Goal: Task Accomplishment & Management: Complete application form

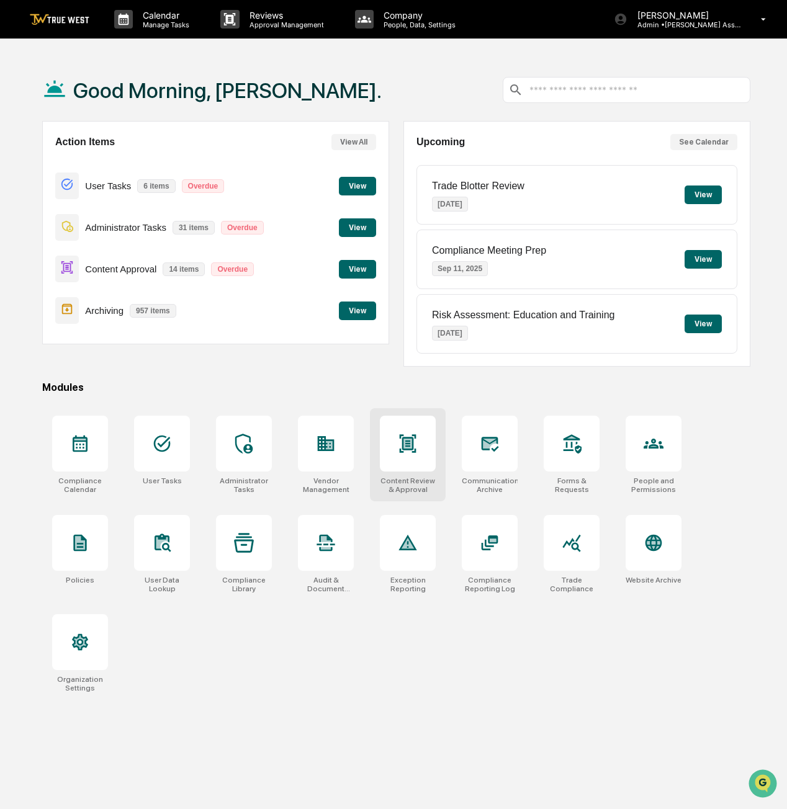
click at [410, 452] on div at bounding box center [408, 444] width 20 height 20
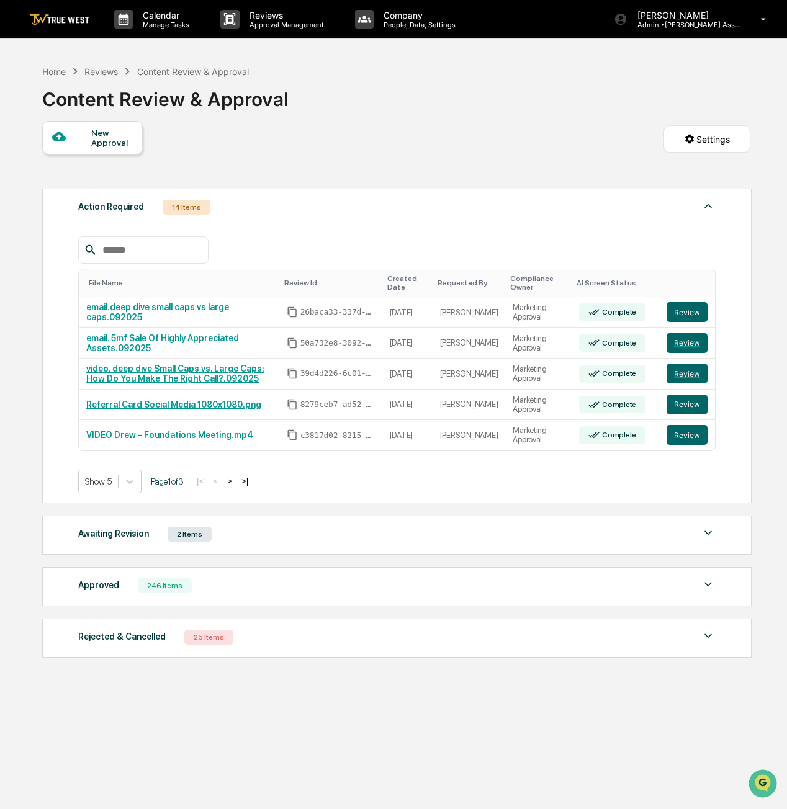
click at [104, 138] on div "New Approval" at bounding box center [112, 138] width 42 height 20
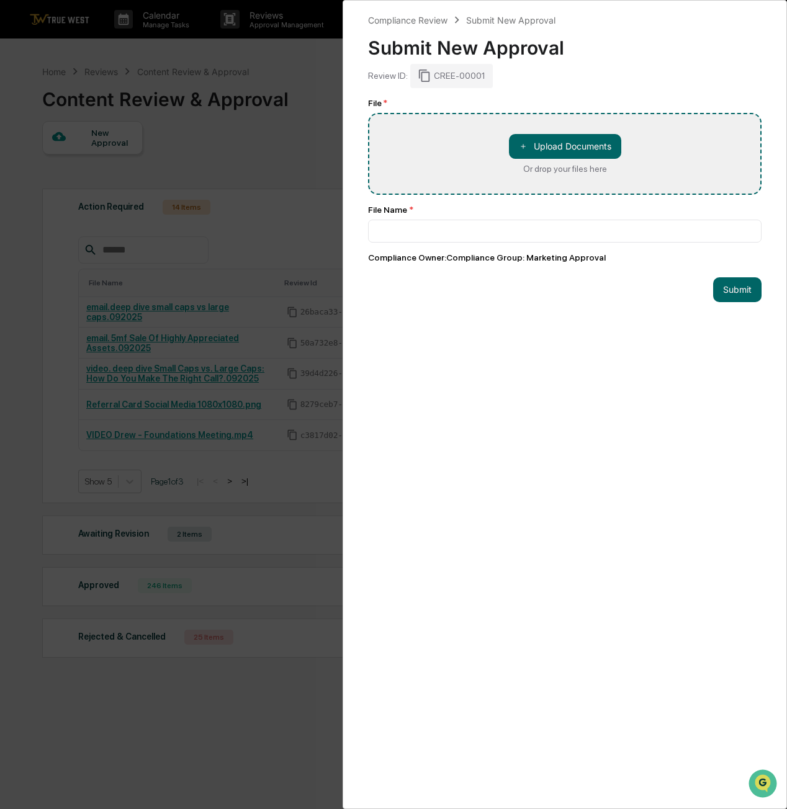
type input "**********"
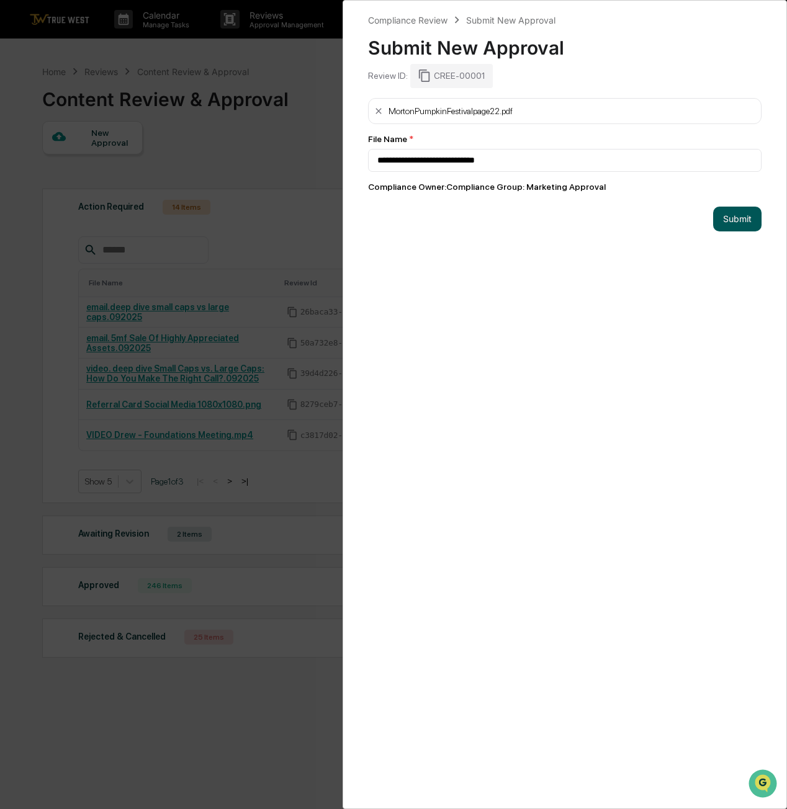
click at [746, 222] on button "Submit" at bounding box center [737, 219] width 48 height 25
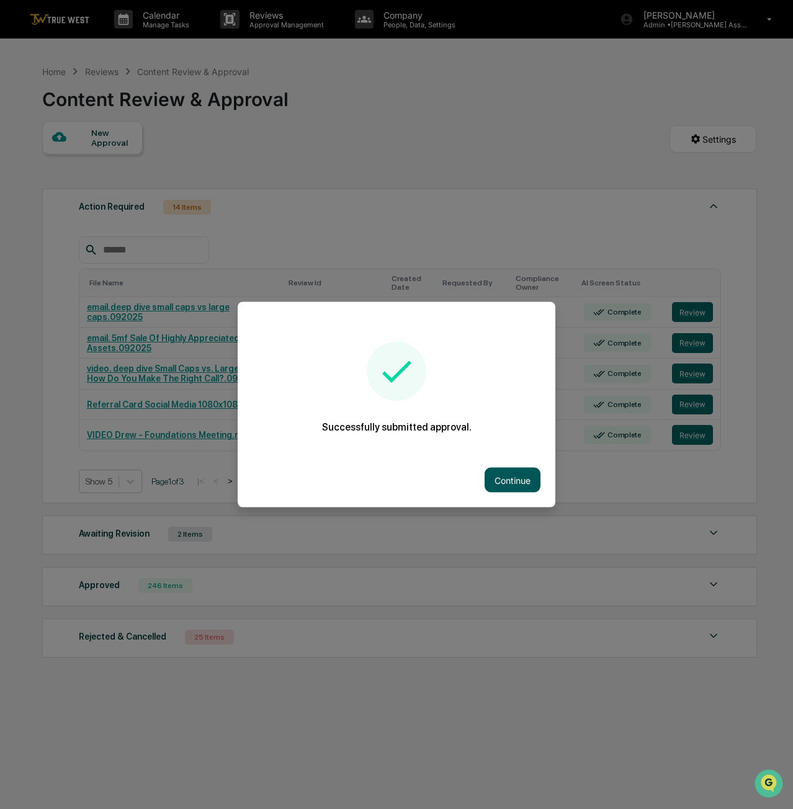
click at [501, 477] on button "Continue" at bounding box center [513, 480] width 56 height 25
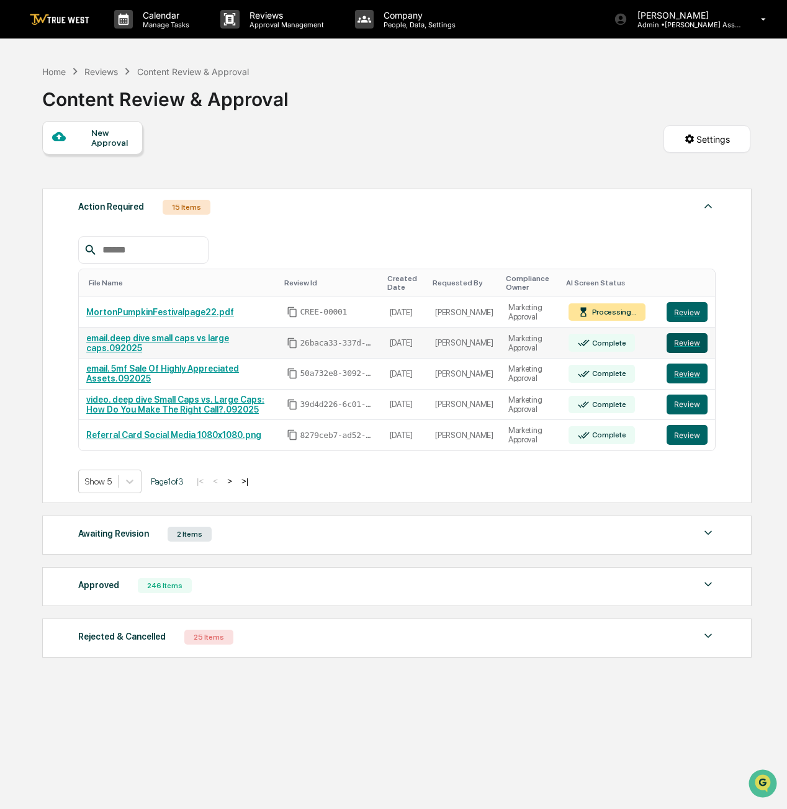
click at [685, 344] on button "Review" at bounding box center [687, 343] width 41 height 20
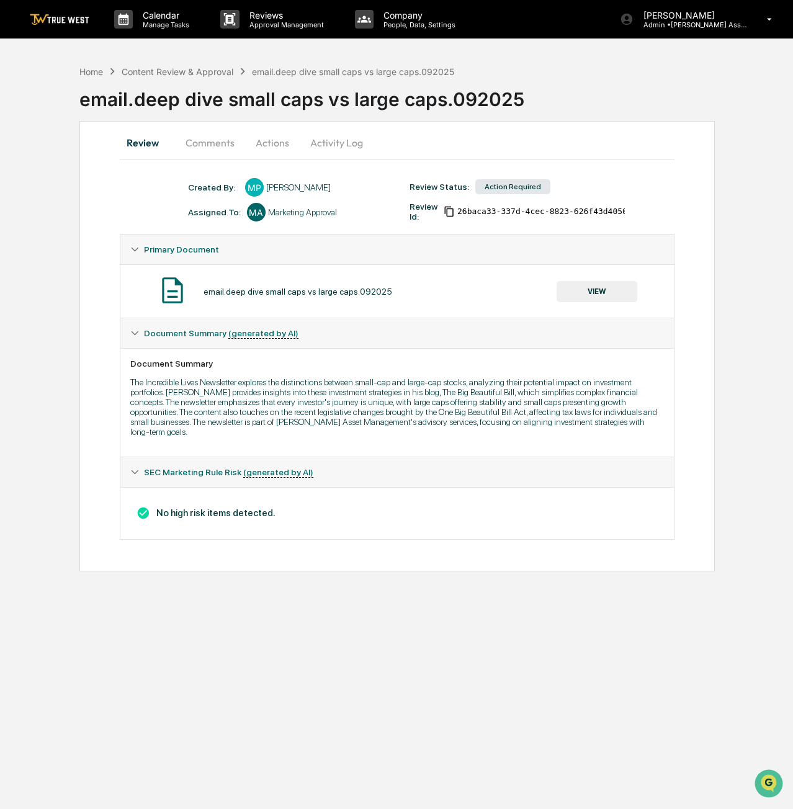
click at [622, 299] on button "VIEW" at bounding box center [597, 291] width 81 height 21
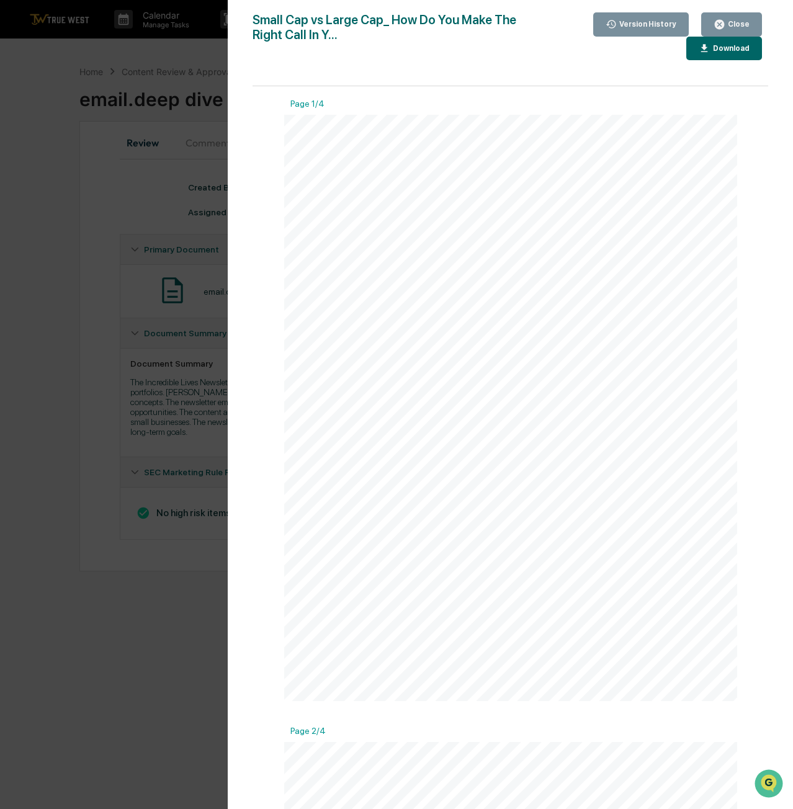
click at [735, 34] on button "Close" at bounding box center [731, 24] width 61 height 24
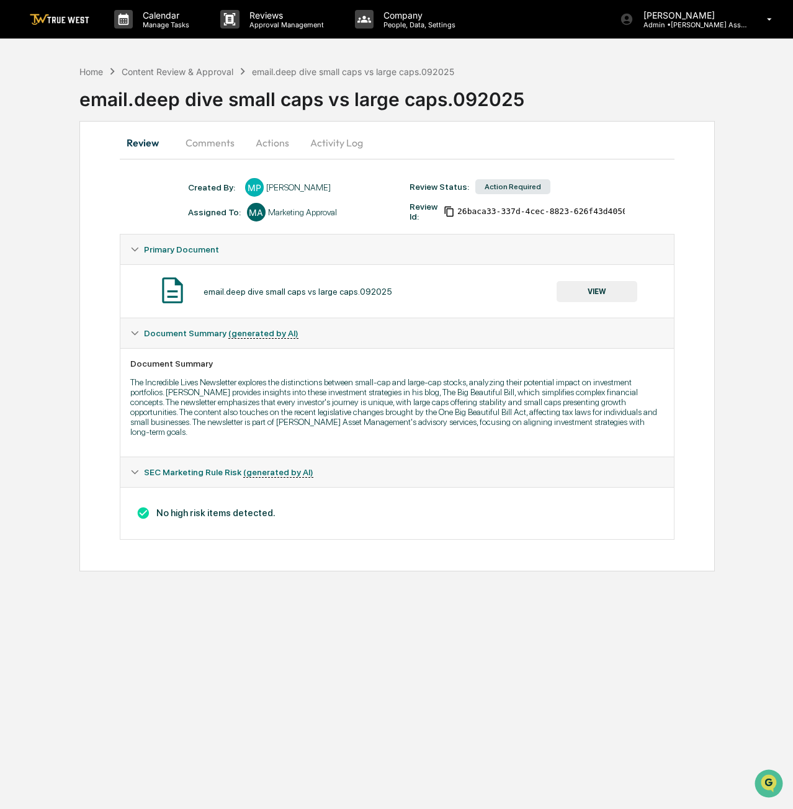
click at [272, 143] on button "Actions" at bounding box center [273, 143] width 56 height 30
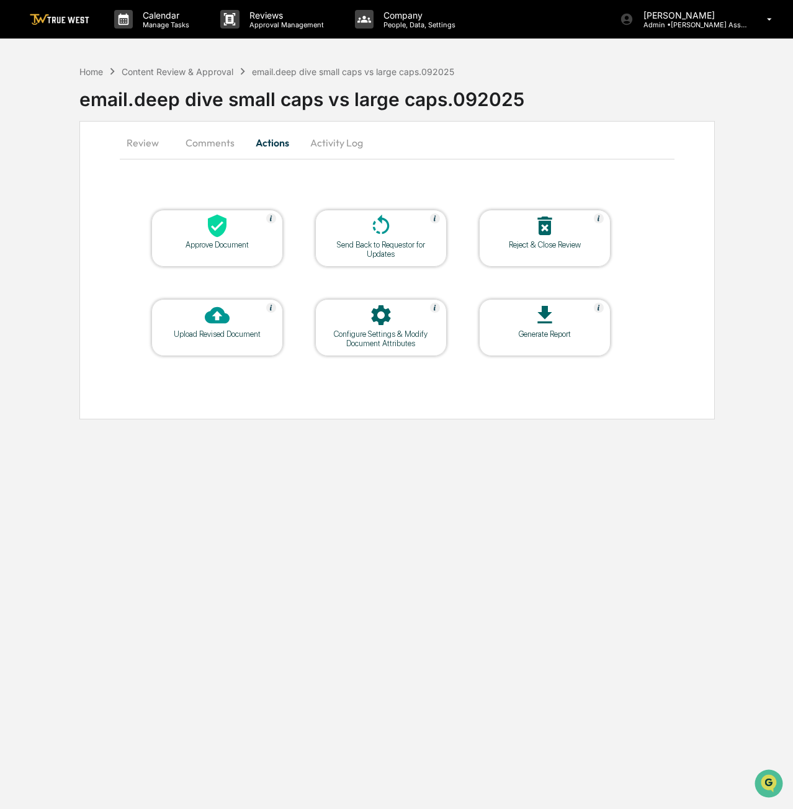
click at [236, 224] on div at bounding box center [217, 227] width 124 height 27
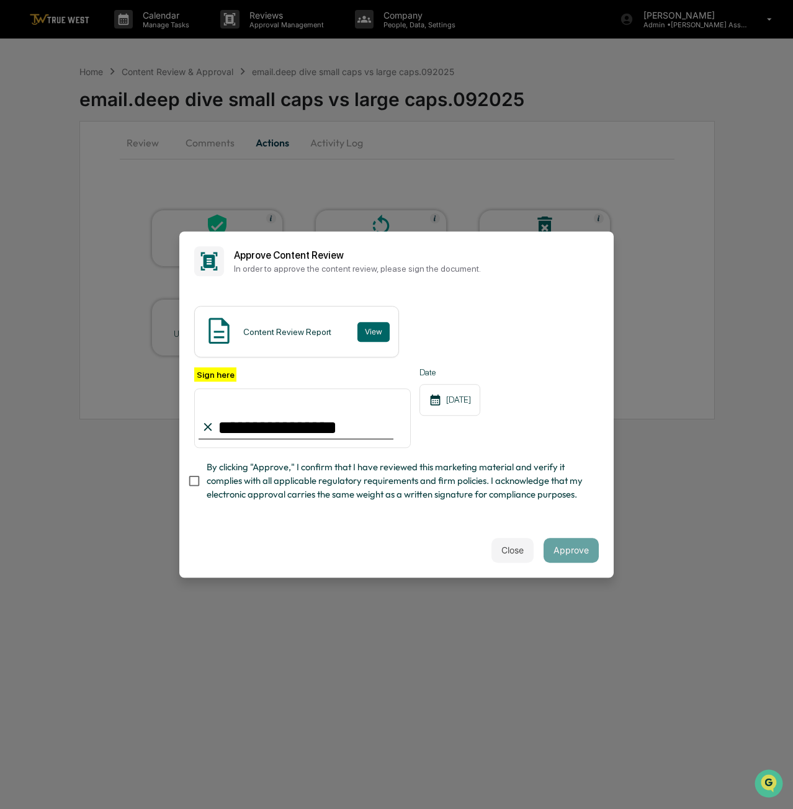
type input "**********"
click at [242, 549] on div "Close Approve" at bounding box center [396, 550] width 434 height 55
click at [577, 550] on button "Approve" at bounding box center [571, 550] width 55 height 25
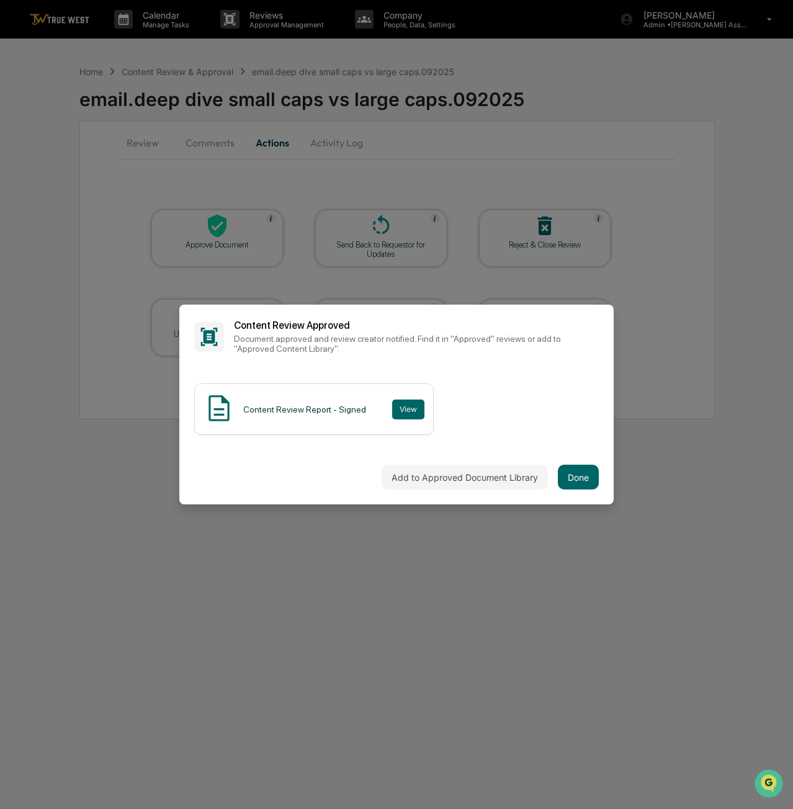
click at [554, 465] on div "Add to Approved Document Library Done" at bounding box center [396, 477] width 434 height 55
click at [588, 475] on button "Done" at bounding box center [578, 477] width 41 height 25
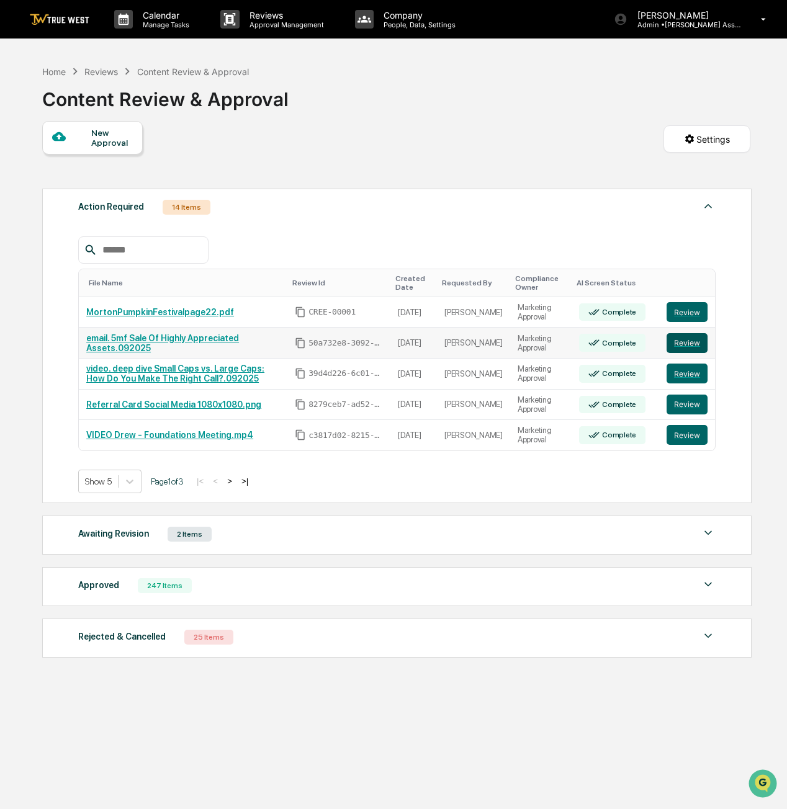
click at [680, 341] on button "Review" at bounding box center [687, 343] width 41 height 20
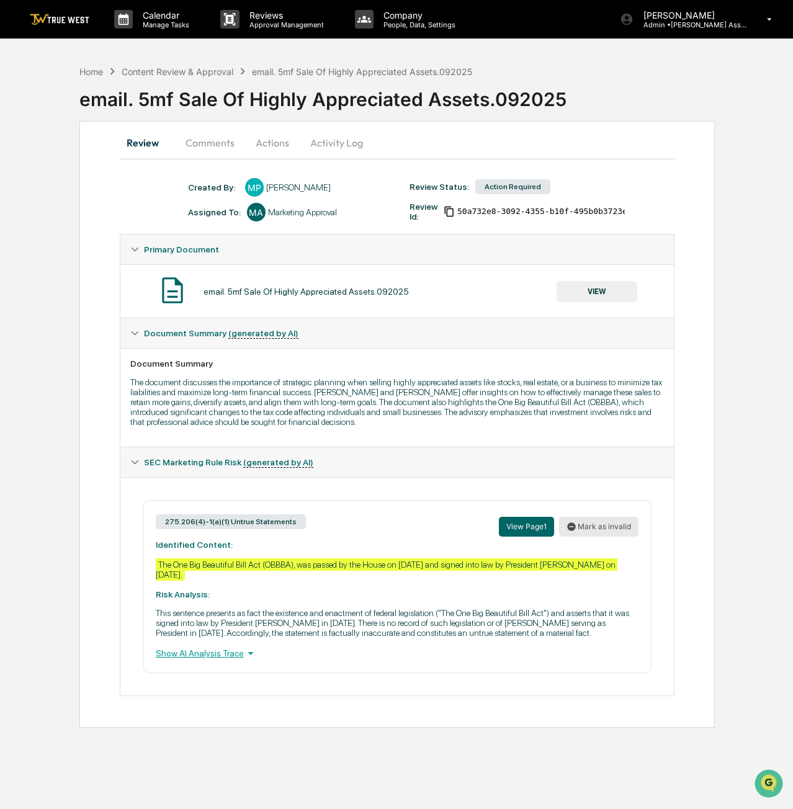
click at [597, 531] on button "Mark as invalid" at bounding box center [598, 527] width 79 height 20
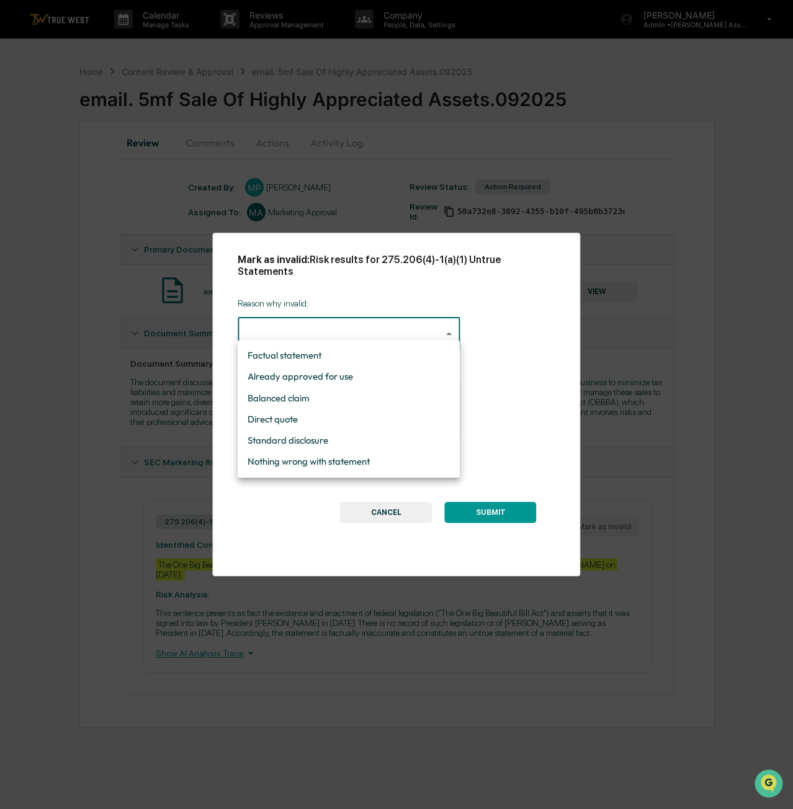
click at [324, 325] on body "Calendar Manage Tasks Reviews Approval Management Company People, Data, Setting…" at bounding box center [396, 404] width 793 height 809
click at [301, 358] on li "Factual statement" at bounding box center [349, 355] width 222 height 21
type input "**********"
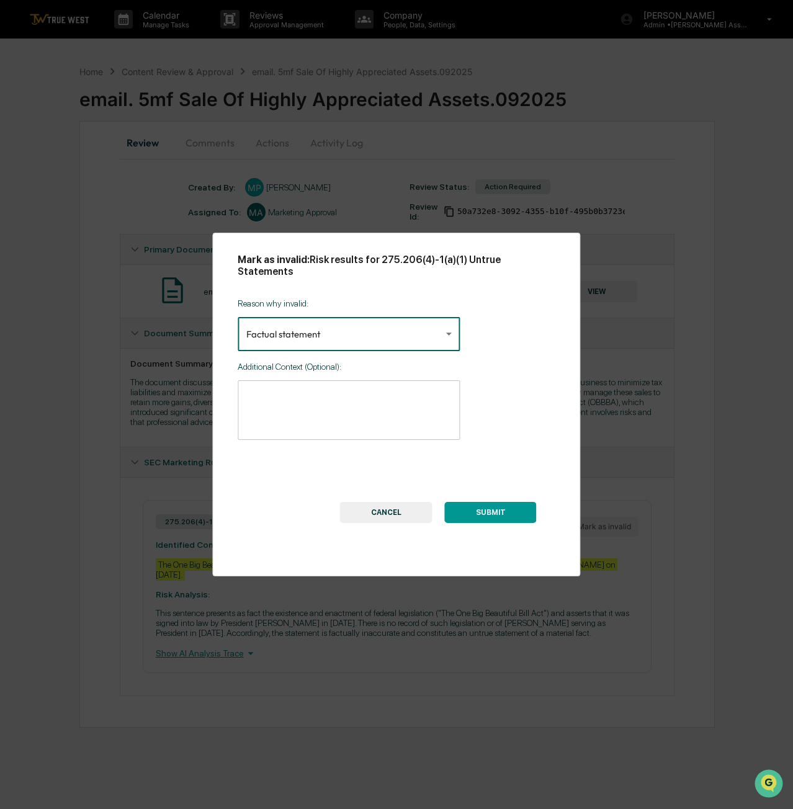
click at [366, 400] on textarea at bounding box center [348, 409] width 205 height 39
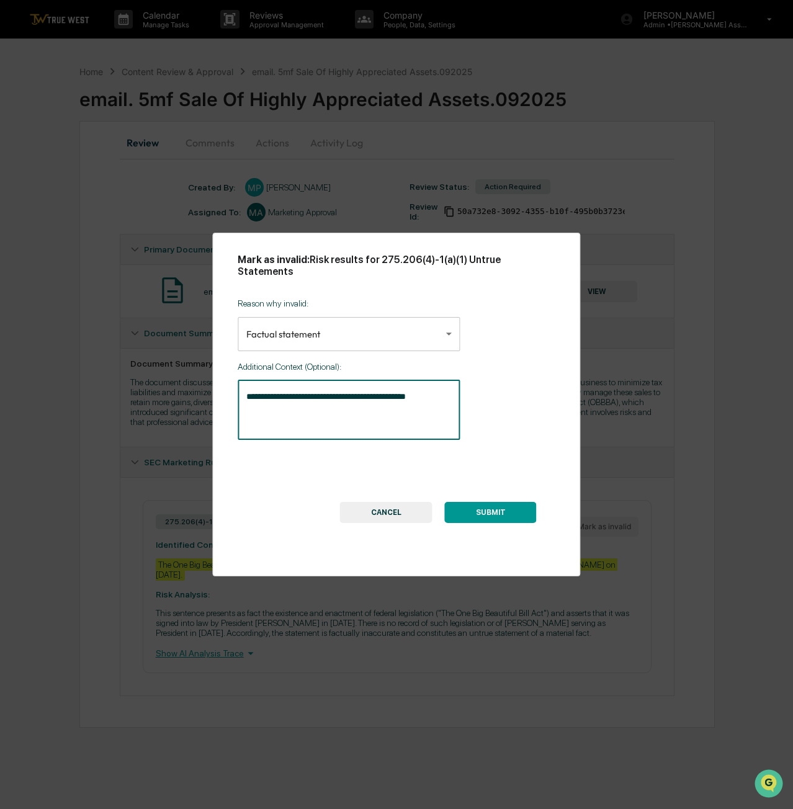
type textarea "**********"
click at [515, 508] on button "SUBMIT" at bounding box center [491, 512] width 92 height 21
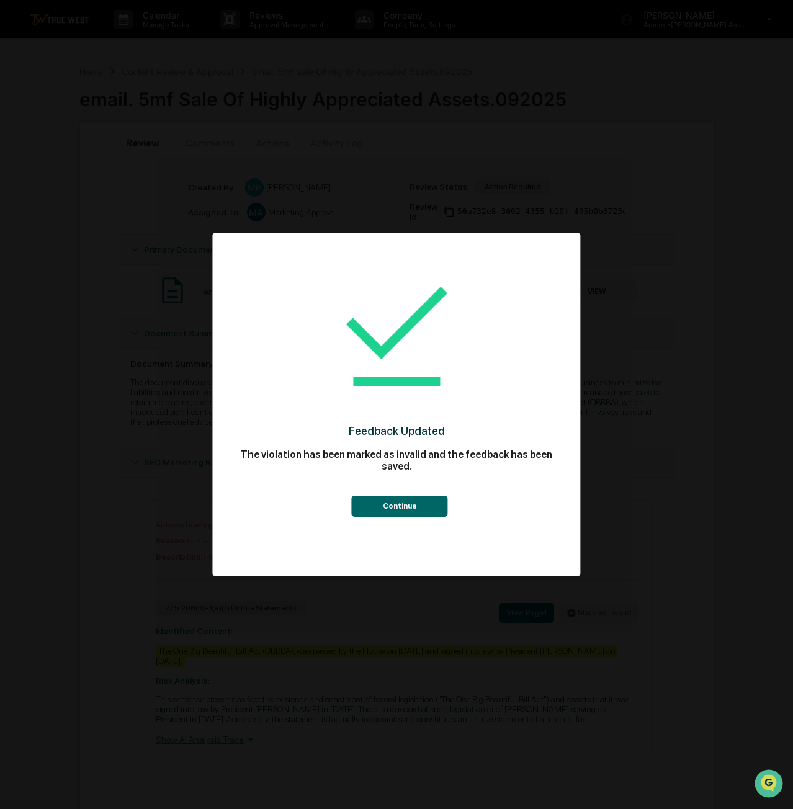
click at [422, 513] on button "Continue" at bounding box center [400, 506] width 96 height 21
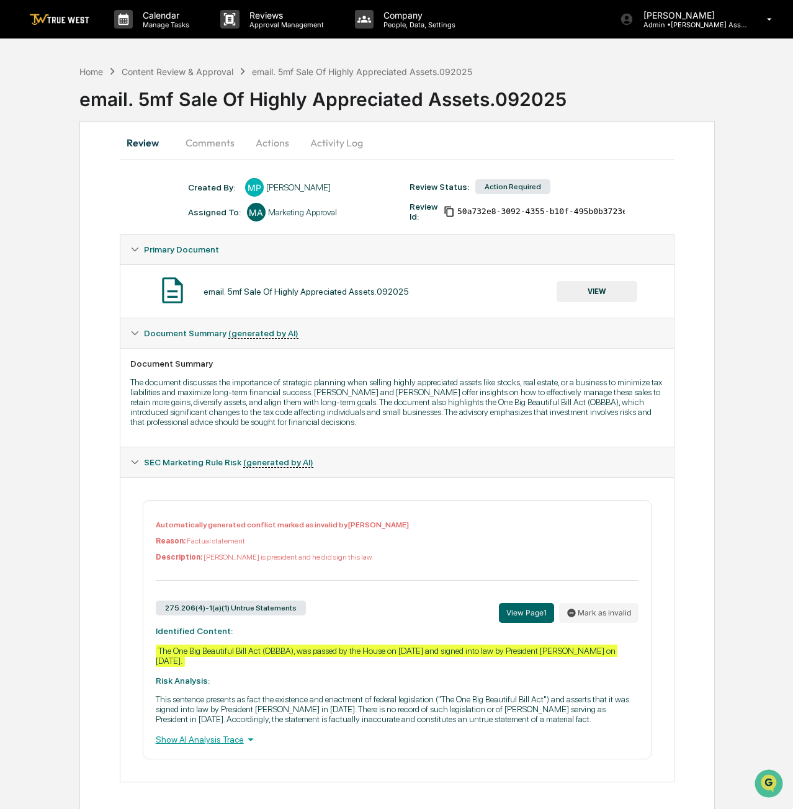
click at [261, 143] on button "Actions" at bounding box center [273, 143] width 56 height 30
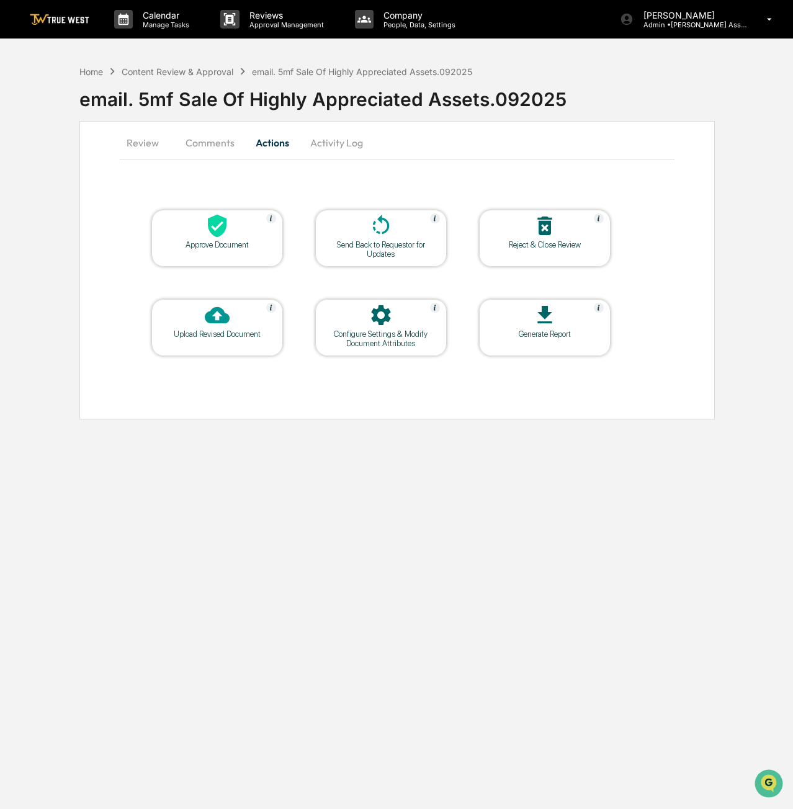
click at [261, 251] on div "Approve Document" at bounding box center [217, 238] width 132 height 57
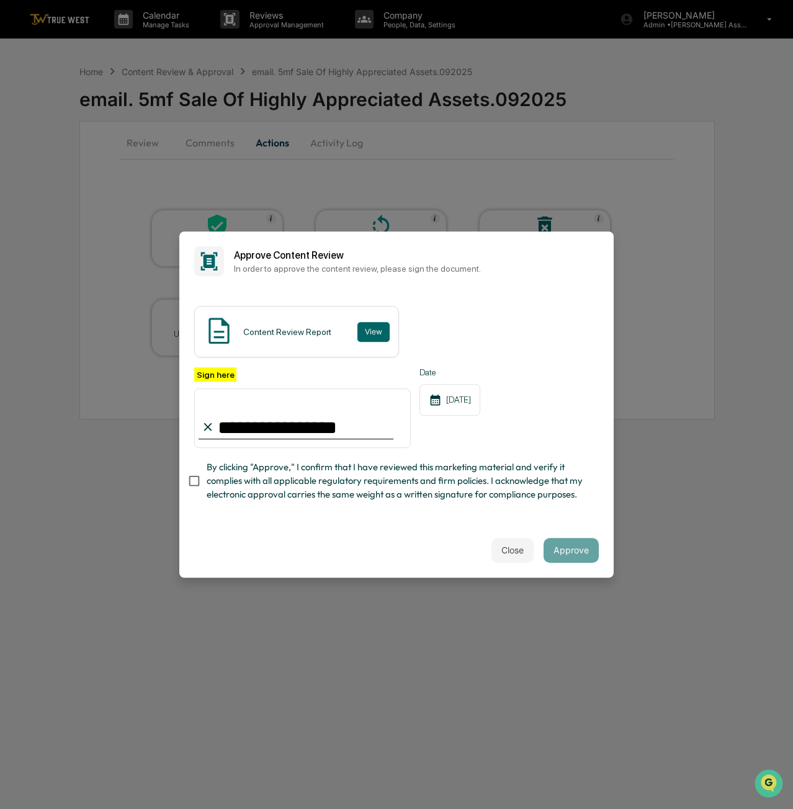
type input "**********"
click at [238, 528] on div "Close Approve" at bounding box center [396, 550] width 434 height 55
click at [577, 554] on button "Approve" at bounding box center [571, 550] width 55 height 25
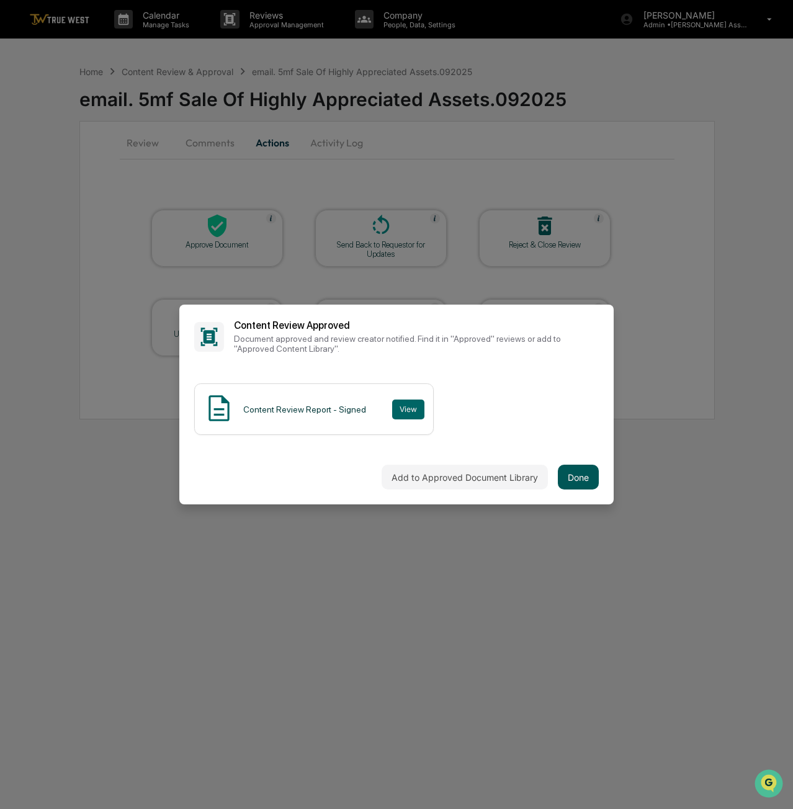
click at [580, 474] on button "Done" at bounding box center [578, 477] width 41 height 25
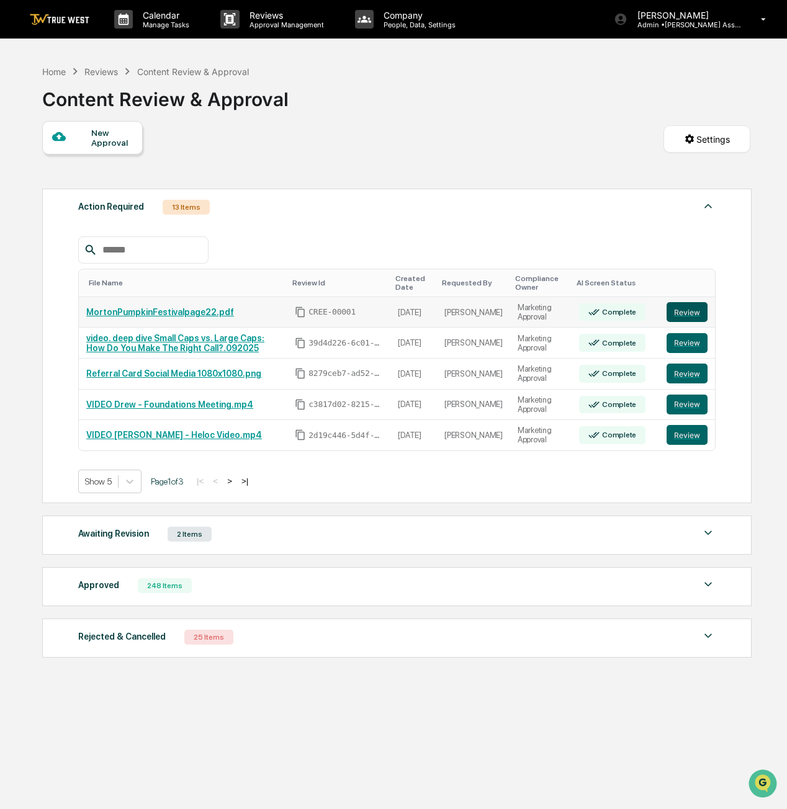
click at [699, 310] on button "Review" at bounding box center [687, 312] width 41 height 20
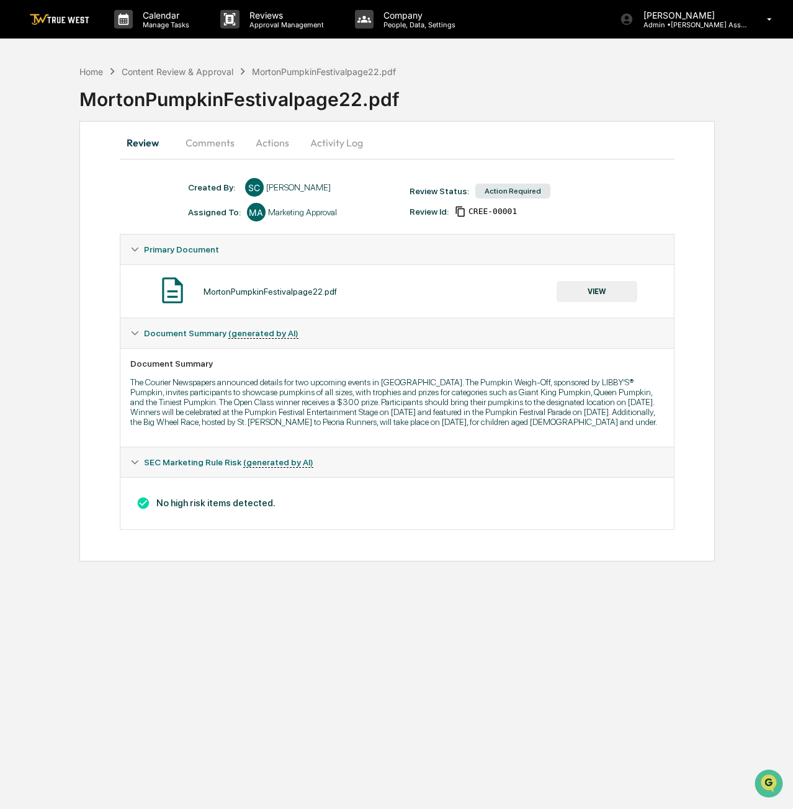
click at [261, 139] on button "Actions" at bounding box center [273, 143] width 56 height 30
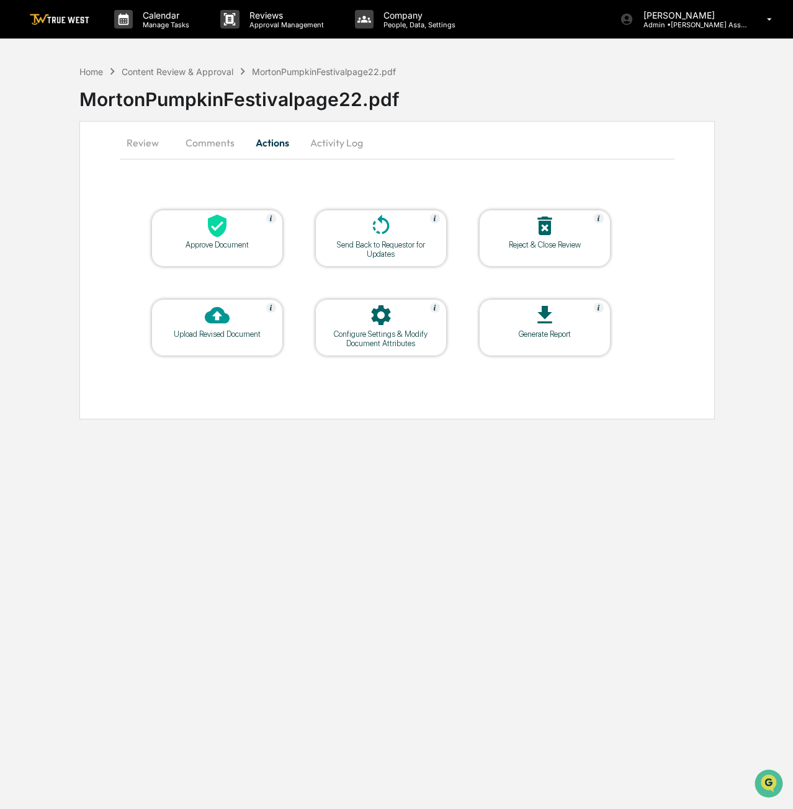
click at [259, 250] on div "Approve Document" at bounding box center [217, 238] width 132 height 57
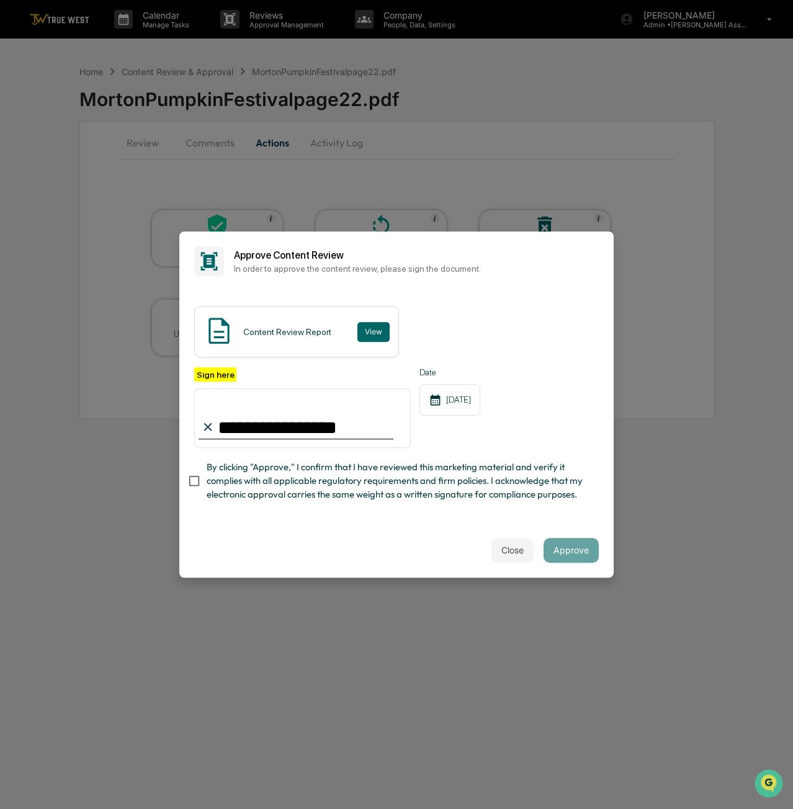
type input "**********"
click at [288, 574] on div "Close Approve" at bounding box center [396, 550] width 434 height 55
click at [572, 546] on button "Approve" at bounding box center [571, 550] width 55 height 25
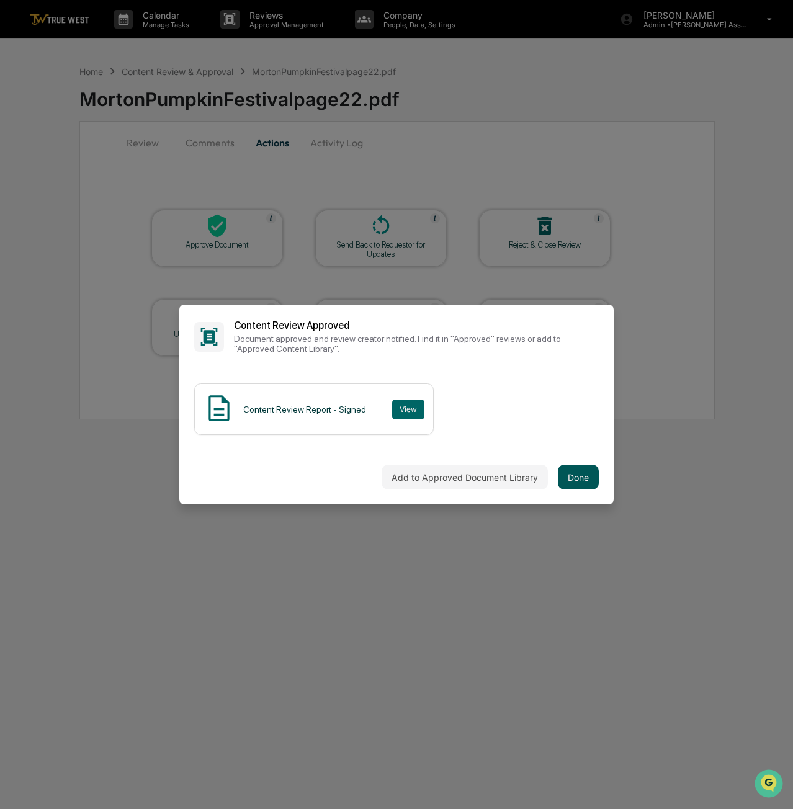
click at [587, 487] on button "Done" at bounding box center [578, 477] width 41 height 25
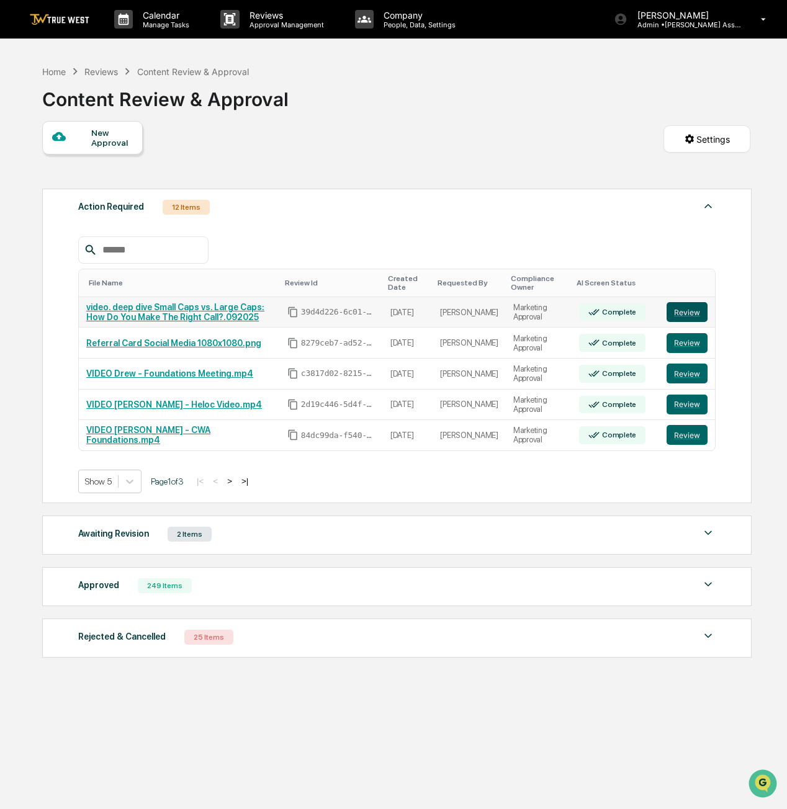
click at [701, 312] on button "Review" at bounding box center [687, 312] width 41 height 20
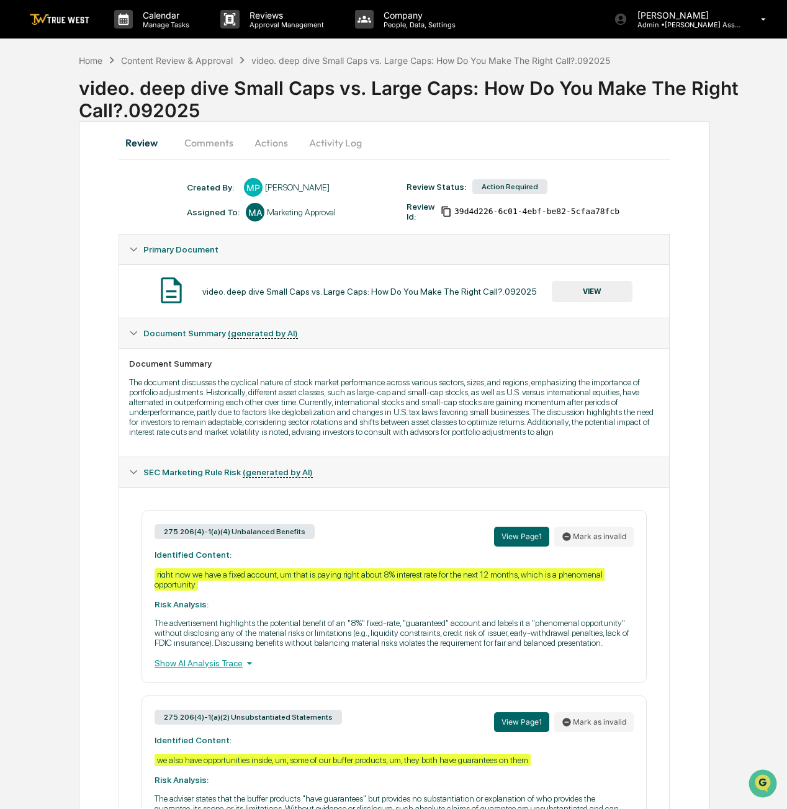
click at [277, 136] on button "Actions" at bounding box center [271, 143] width 56 height 30
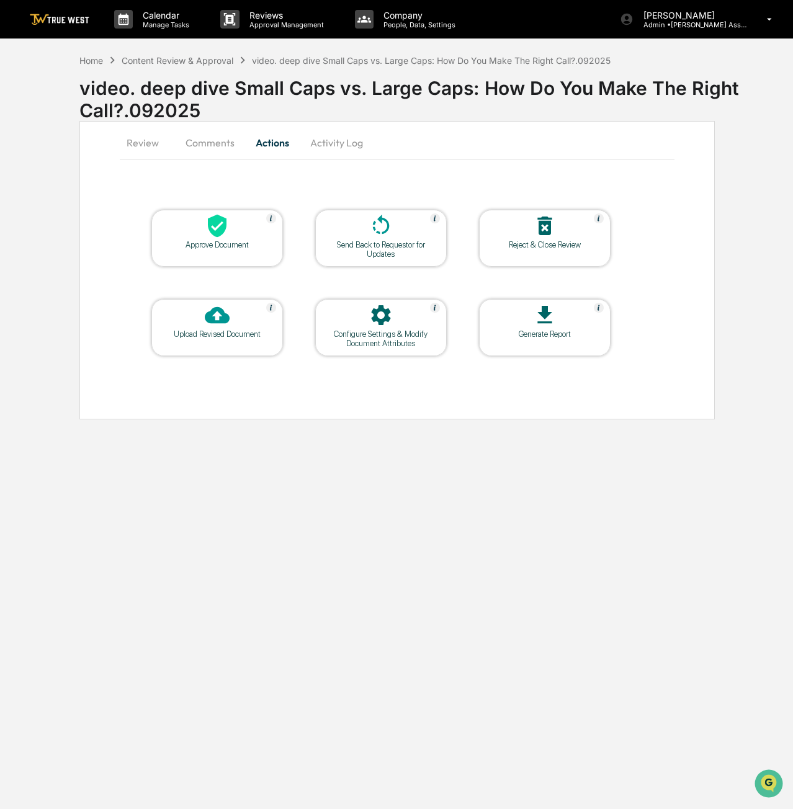
click at [241, 232] on div at bounding box center [217, 227] width 124 height 27
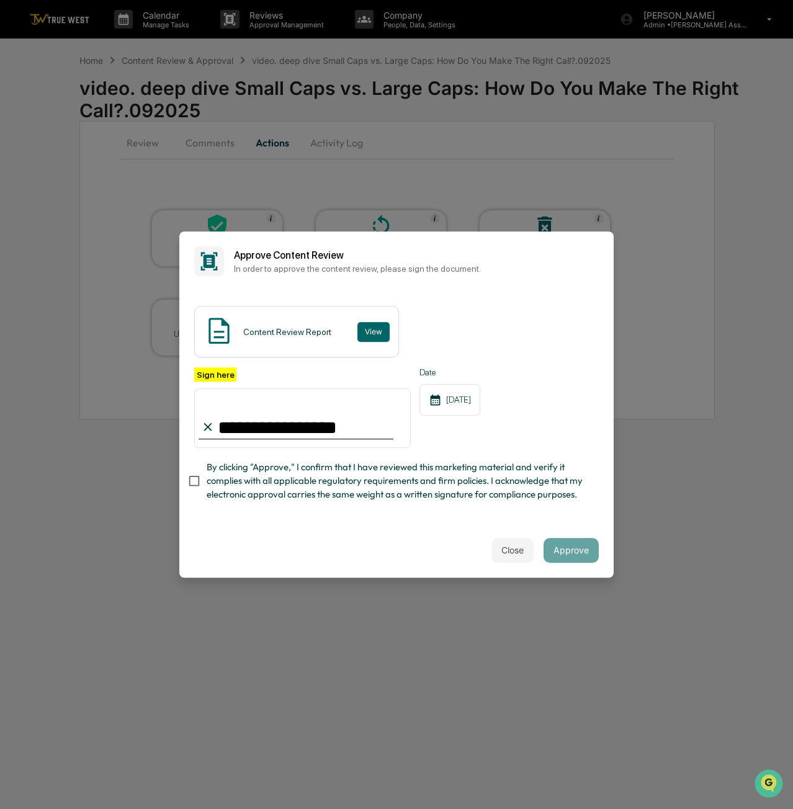
type input "**********"
click at [238, 532] on div "Close Approve" at bounding box center [396, 550] width 434 height 55
click at [186, 477] on div "**********" at bounding box center [396, 407] width 434 height 232
click at [597, 555] on button "Approve" at bounding box center [571, 550] width 55 height 25
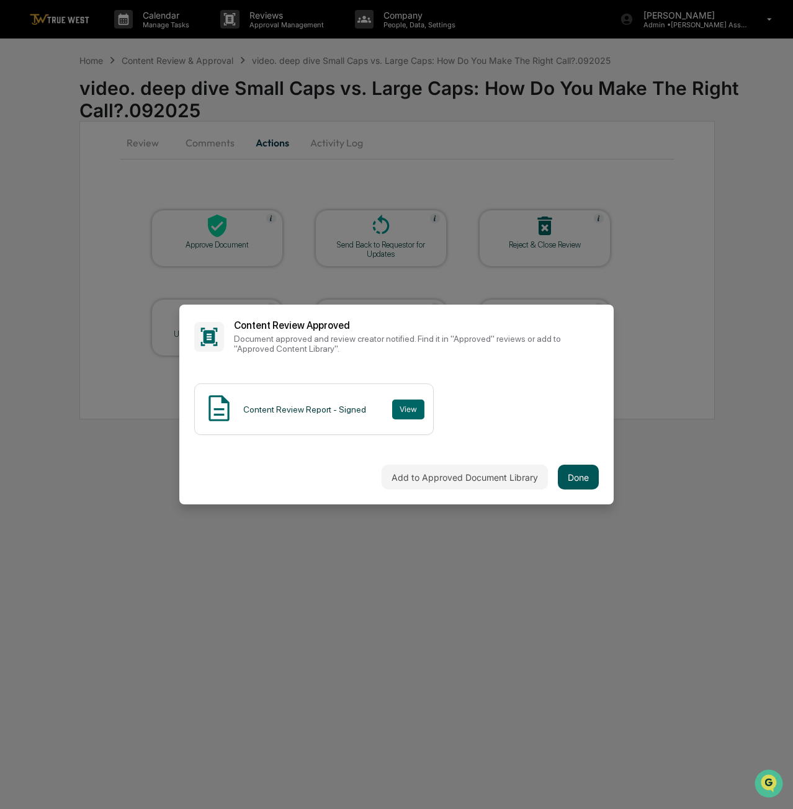
click at [591, 470] on button "Done" at bounding box center [578, 477] width 41 height 25
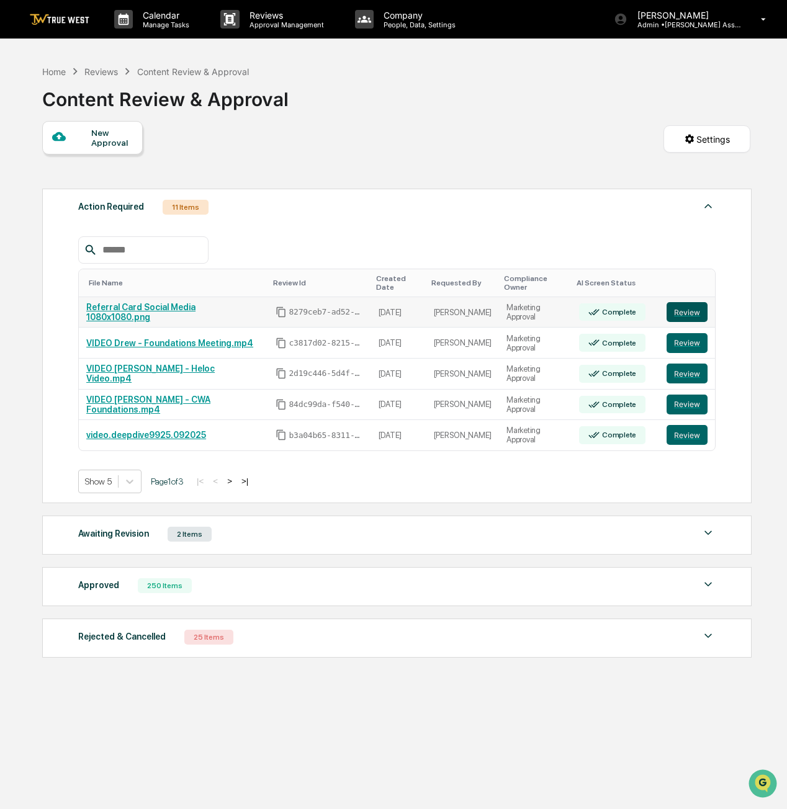
click at [677, 302] on button "Review" at bounding box center [687, 312] width 41 height 20
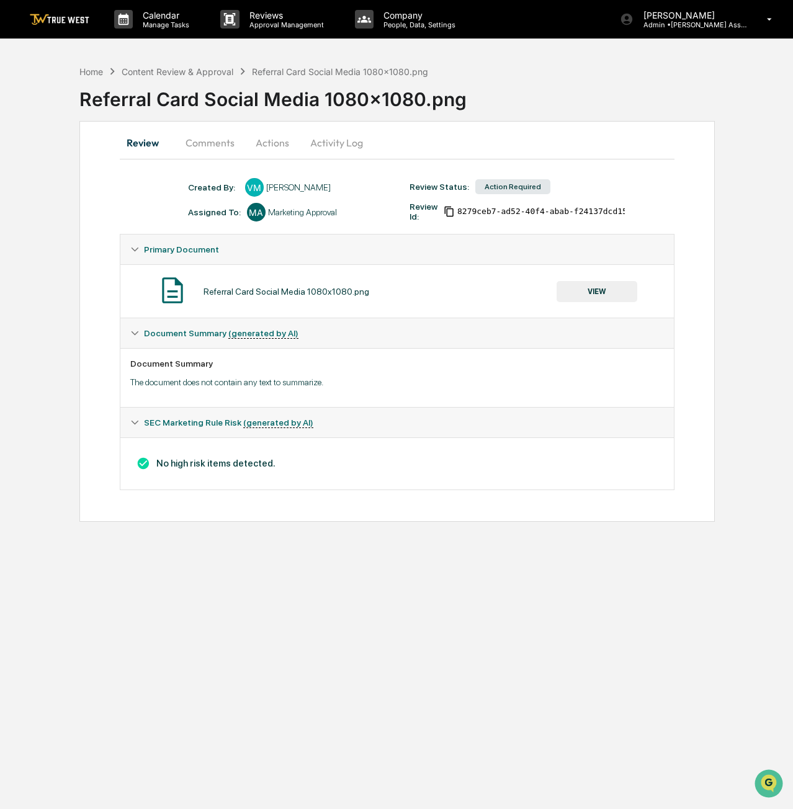
click at [273, 149] on button "Actions" at bounding box center [273, 143] width 56 height 30
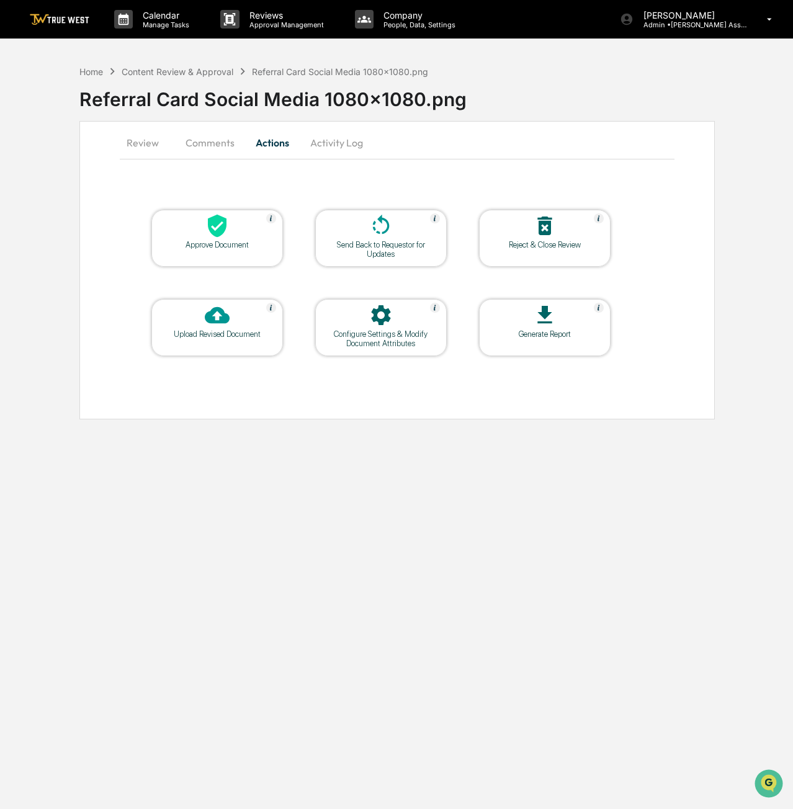
click at [248, 233] on div at bounding box center [217, 227] width 124 height 27
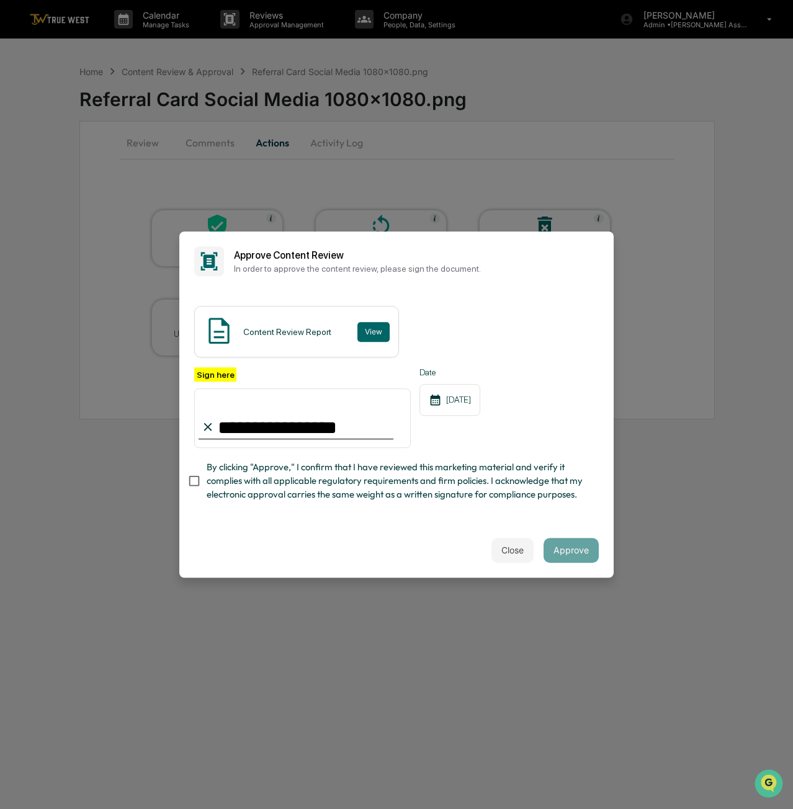
type input "**********"
click at [207, 546] on div "Close Approve" at bounding box center [396, 550] width 434 height 55
click at [570, 552] on button "Approve" at bounding box center [571, 550] width 55 height 25
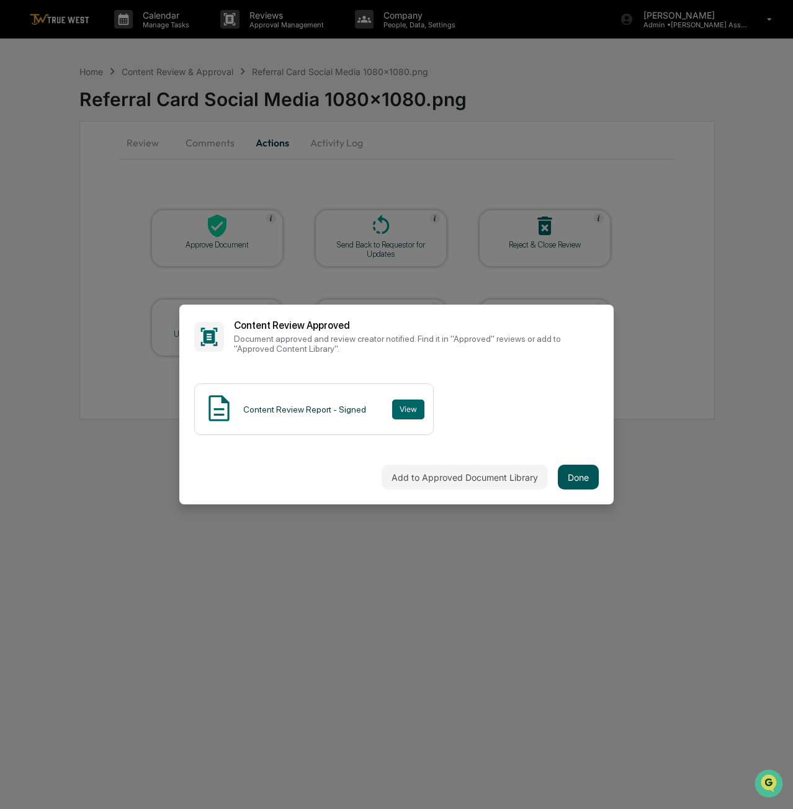
click at [577, 470] on button "Done" at bounding box center [578, 477] width 41 height 25
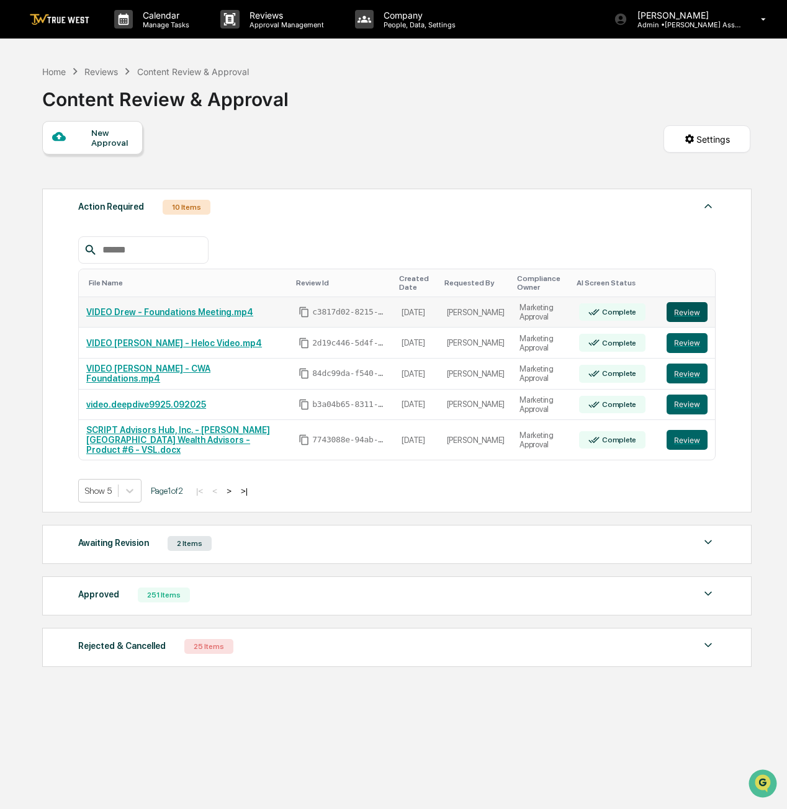
click at [699, 314] on button "Review" at bounding box center [687, 312] width 41 height 20
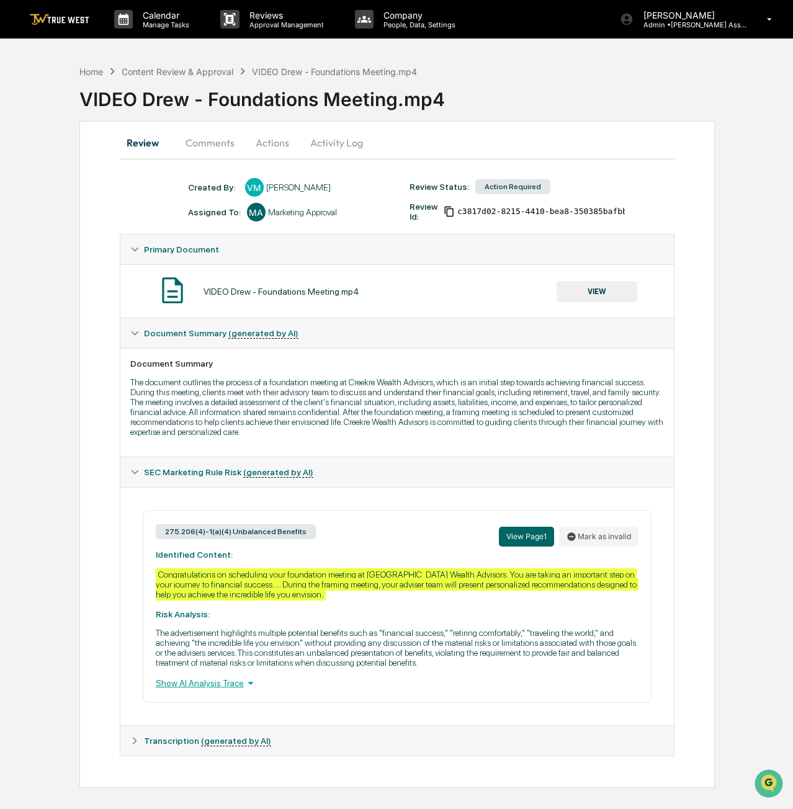
click at [272, 139] on button "Actions" at bounding box center [273, 143] width 56 height 30
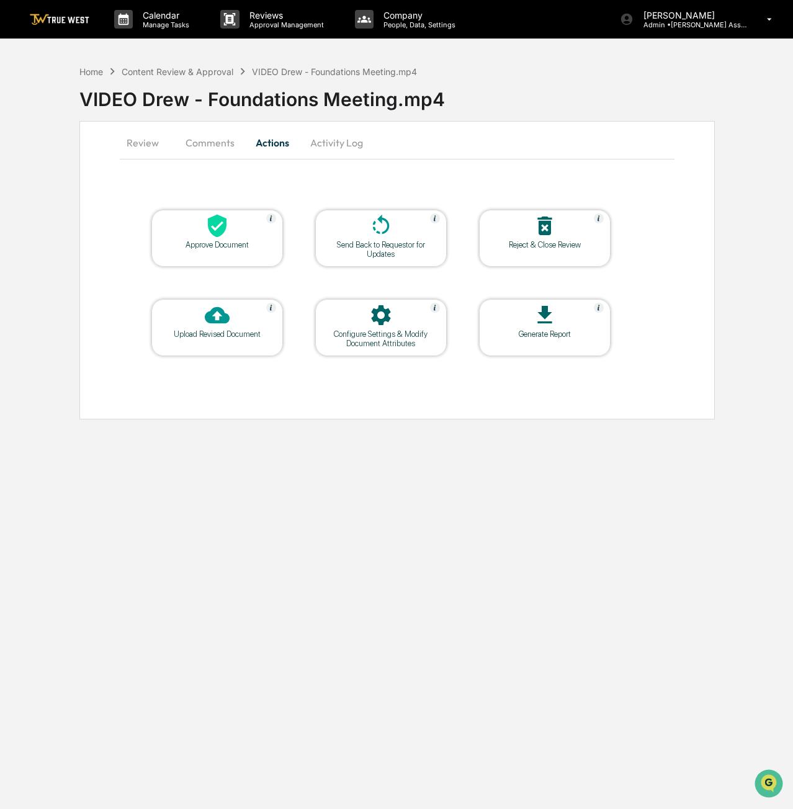
click at [216, 227] on icon at bounding box center [217, 226] width 25 height 25
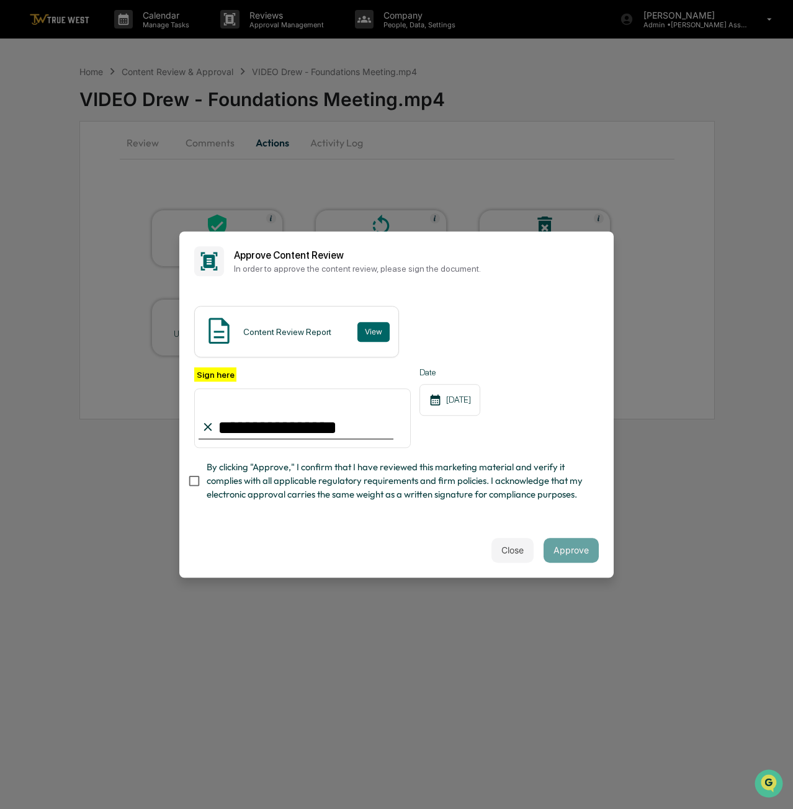
type input "**********"
drag, startPoint x: 205, startPoint y: 567, endPoint x: 181, endPoint y: 495, distance: 76.4
click at [200, 552] on div "Close Approve" at bounding box center [396, 550] width 434 height 55
click at [578, 553] on button "Approve" at bounding box center [571, 550] width 55 height 25
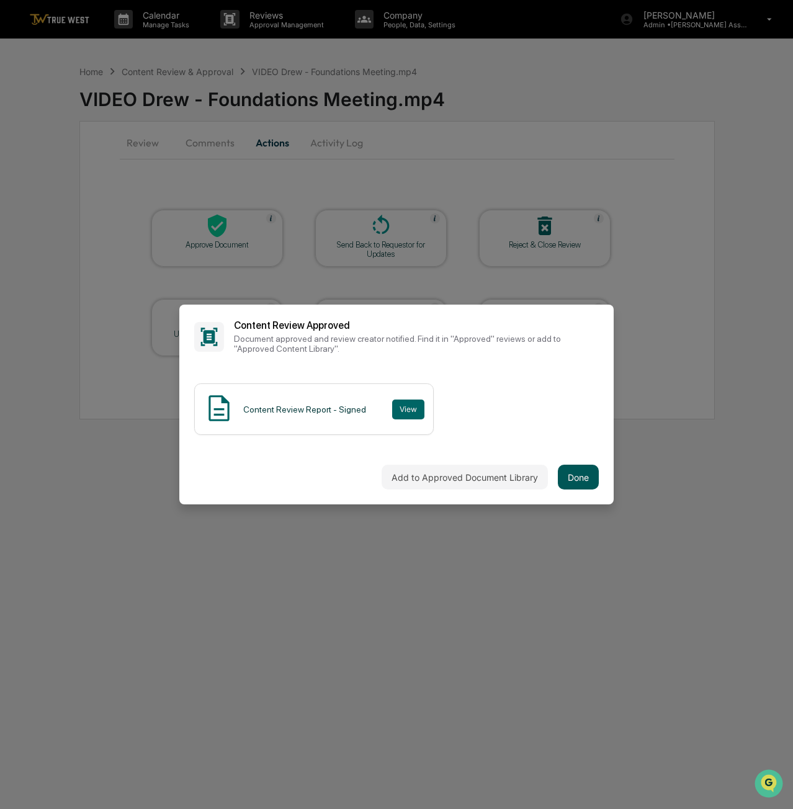
click at [589, 480] on button "Done" at bounding box center [578, 477] width 41 height 25
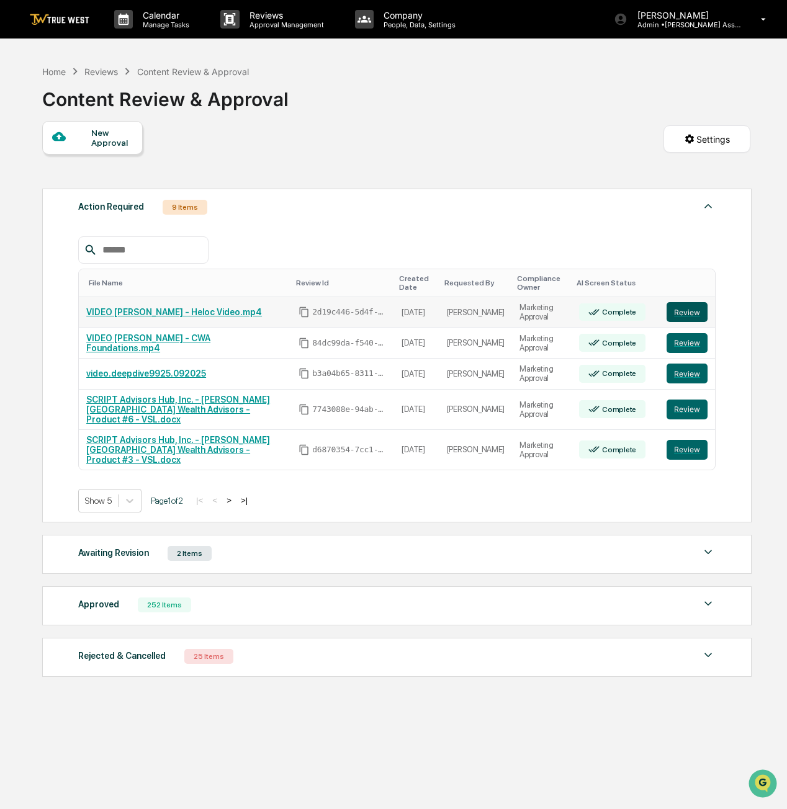
click at [689, 308] on button "Review" at bounding box center [687, 312] width 41 height 20
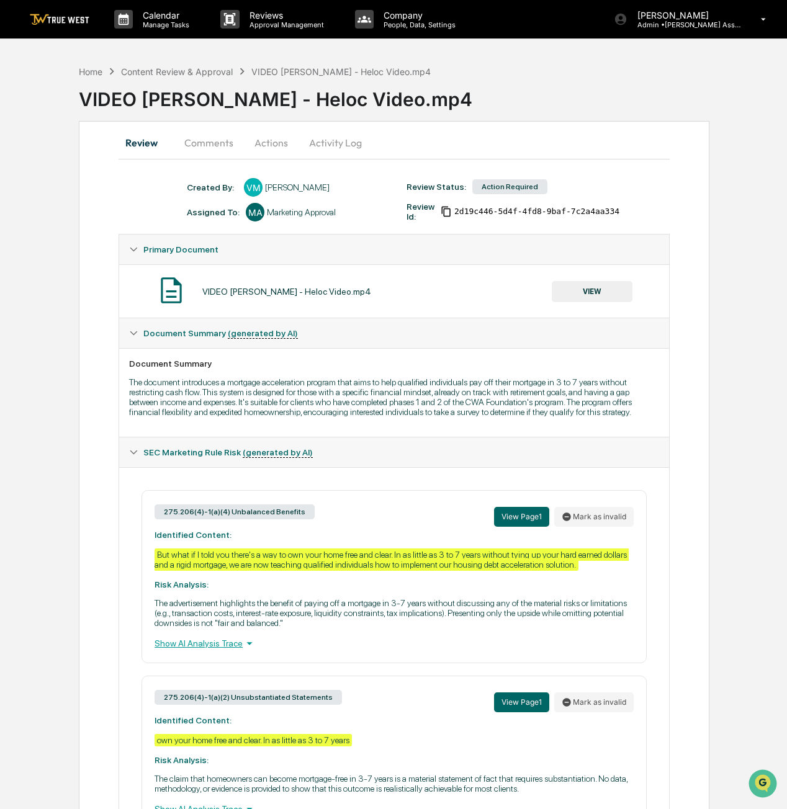
click at [272, 146] on button "Actions" at bounding box center [271, 143] width 56 height 30
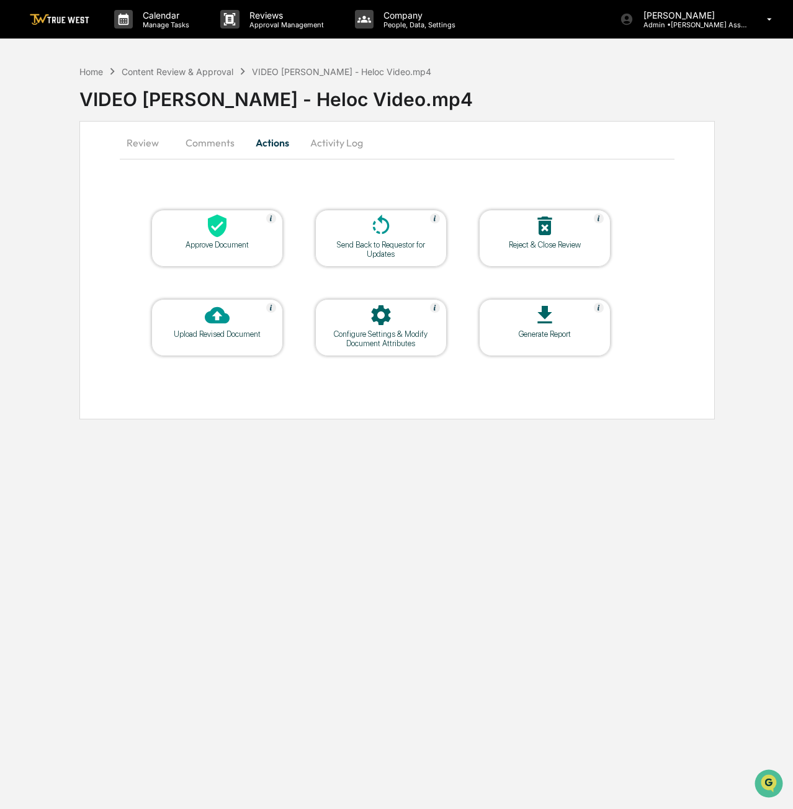
click at [134, 137] on button "Review" at bounding box center [148, 143] width 56 height 30
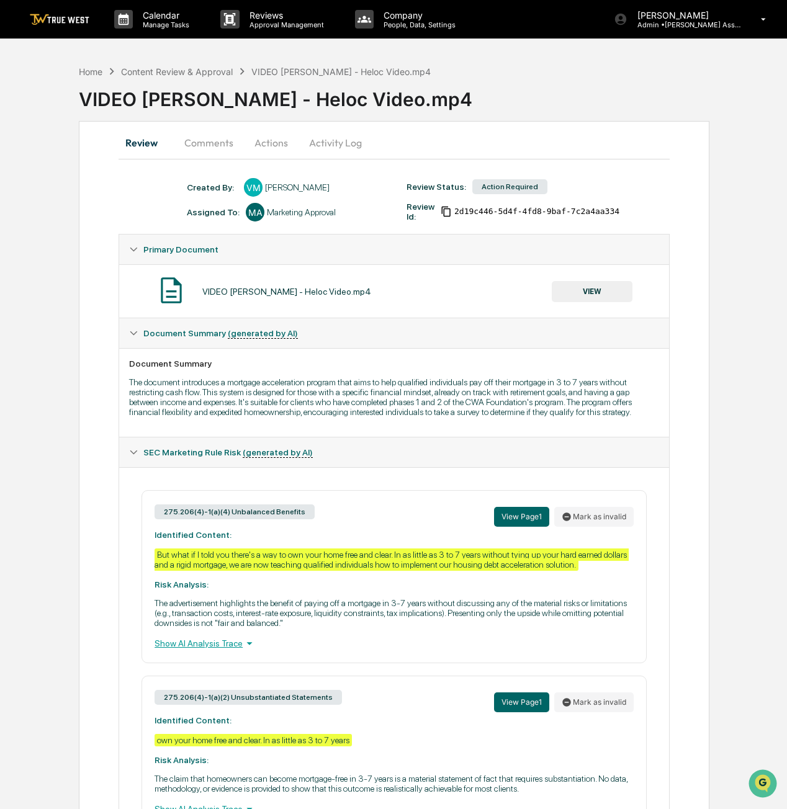
click at [266, 141] on button "Actions" at bounding box center [271, 143] width 56 height 30
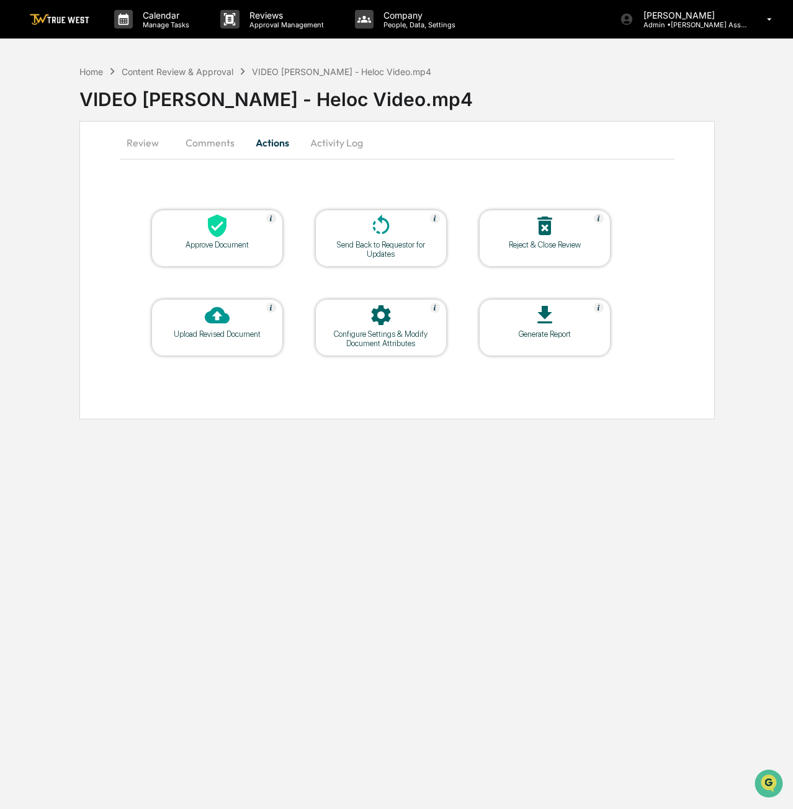
click at [233, 239] on div at bounding box center [217, 227] width 124 height 27
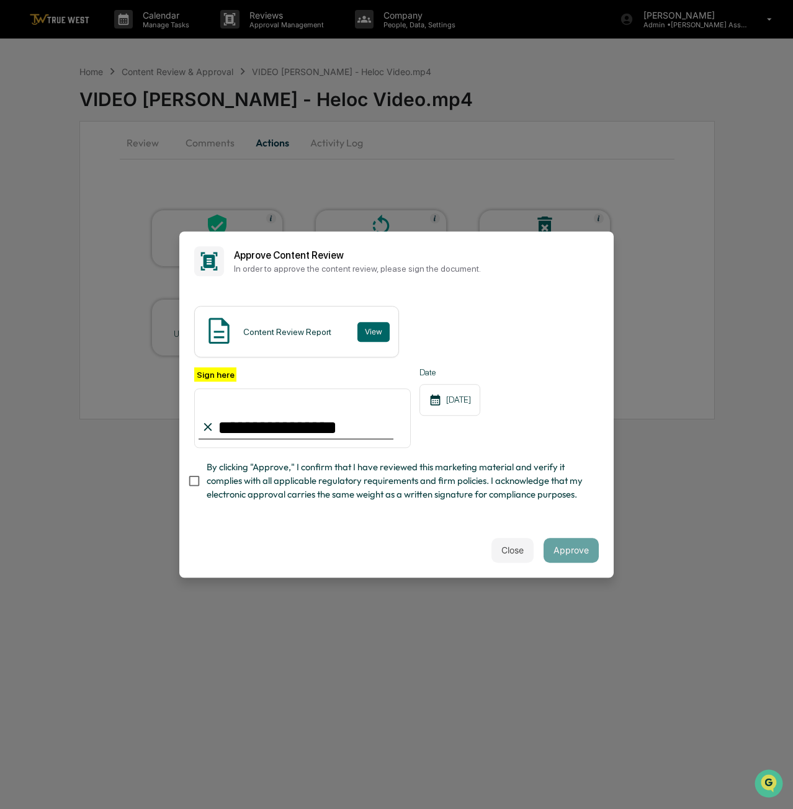
type input "**********"
click at [277, 523] on div "**********" at bounding box center [396, 407] width 434 height 232
click at [596, 553] on button "Approve" at bounding box center [571, 550] width 55 height 25
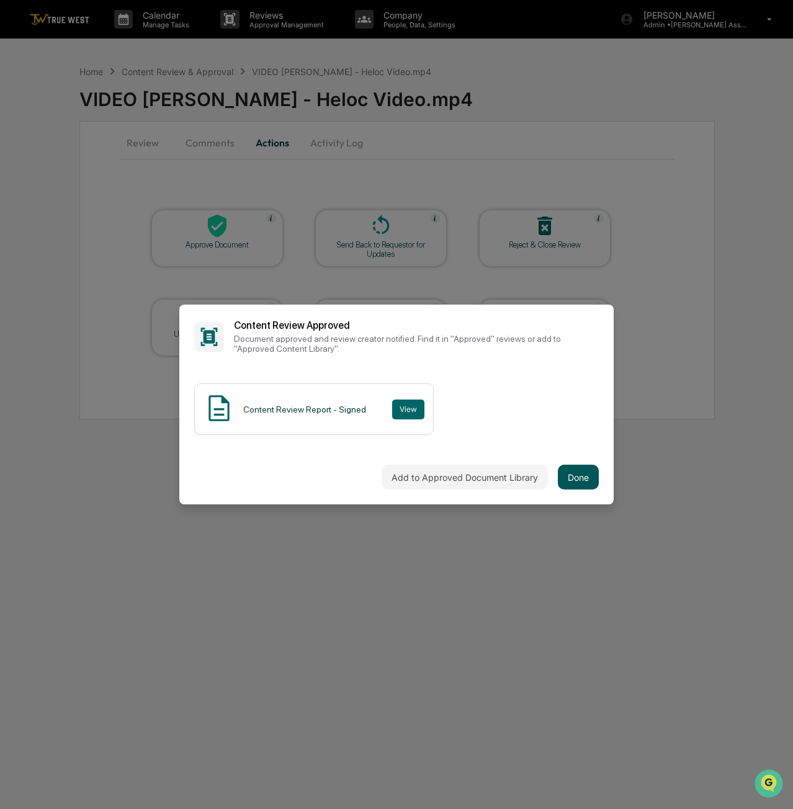
click at [569, 478] on button "Done" at bounding box center [578, 477] width 41 height 25
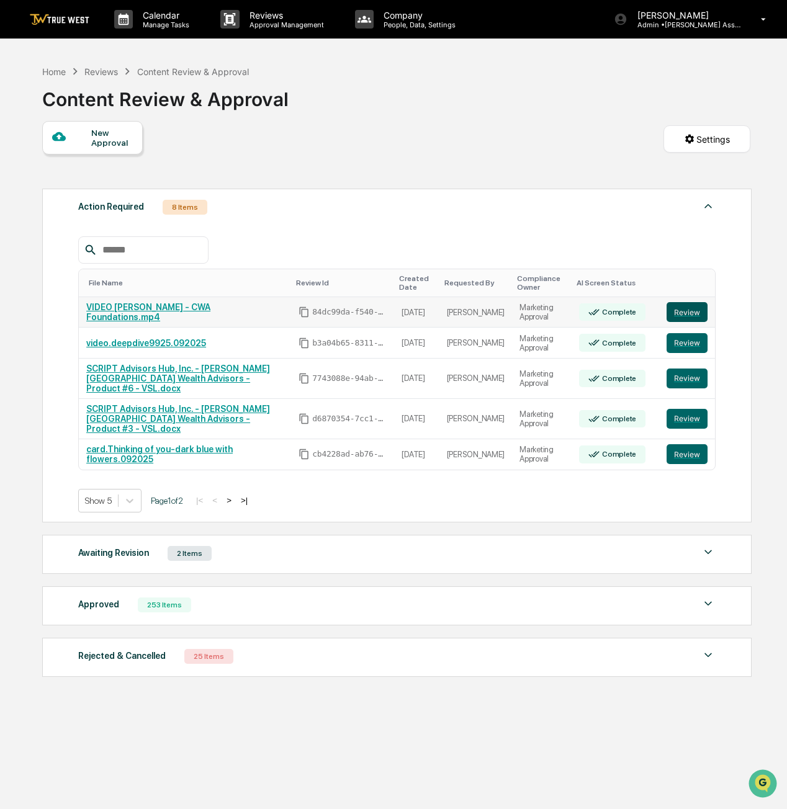
click at [695, 315] on button "Review" at bounding box center [687, 312] width 41 height 20
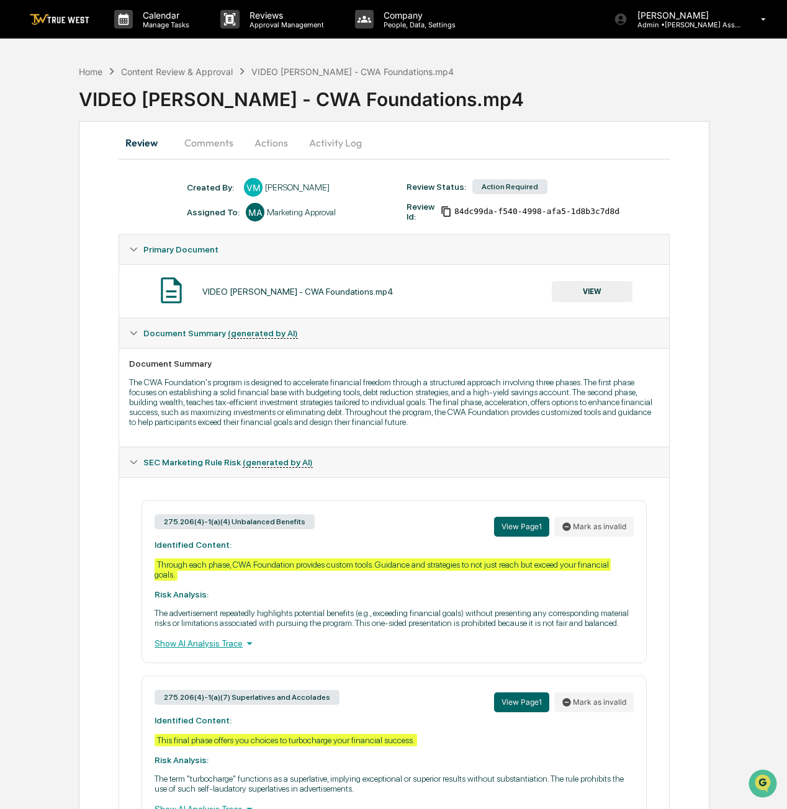
click at [274, 146] on button "Actions" at bounding box center [271, 143] width 56 height 30
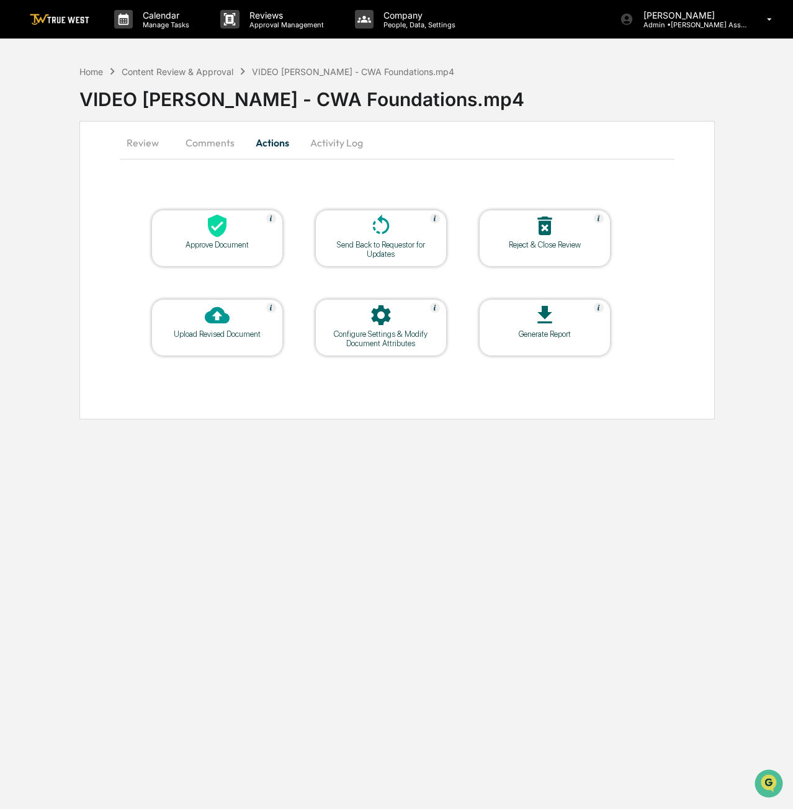
click at [240, 241] on div "Approve Document" at bounding box center [217, 244] width 112 height 9
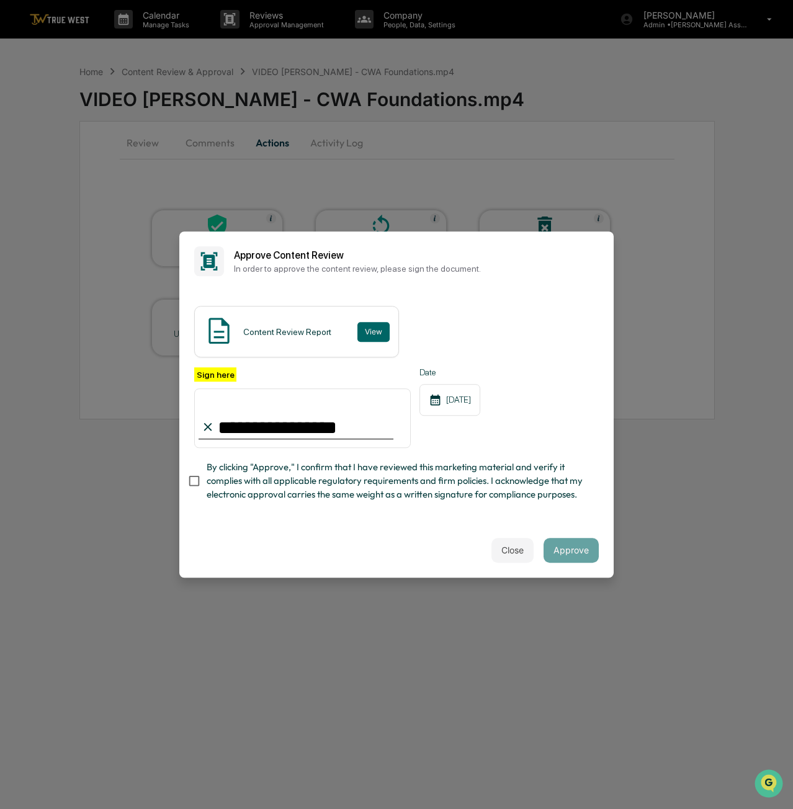
type input "**********"
click at [182, 519] on div "**********" at bounding box center [396, 407] width 434 height 232
click at [578, 542] on button "Approve" at bounding box center [571, 550] width 55 height 25
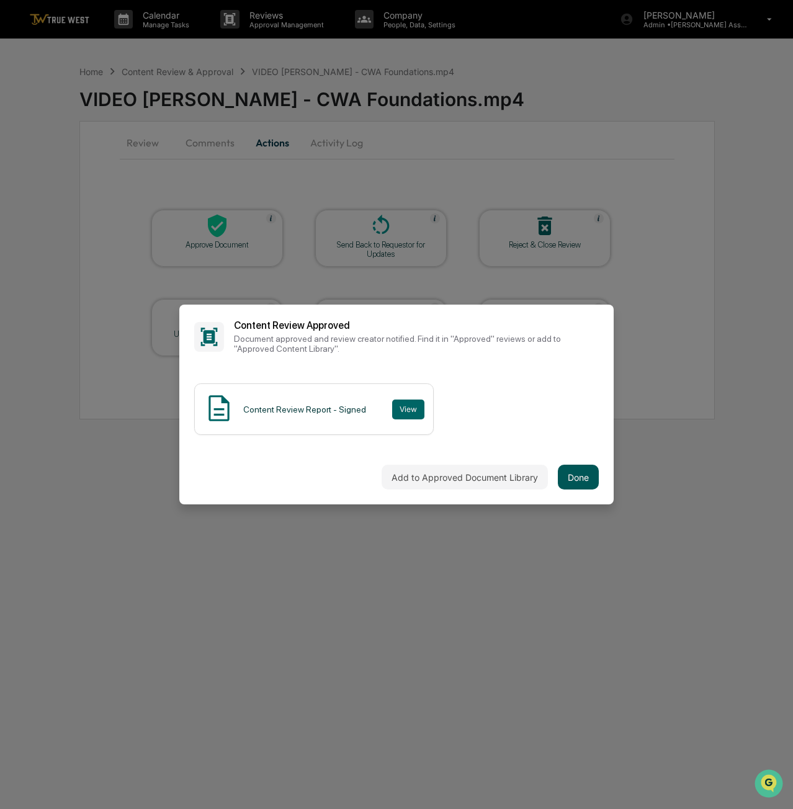
click at [575, 469] on button "Done" at bounding box center [578, 477] width 41 height 25
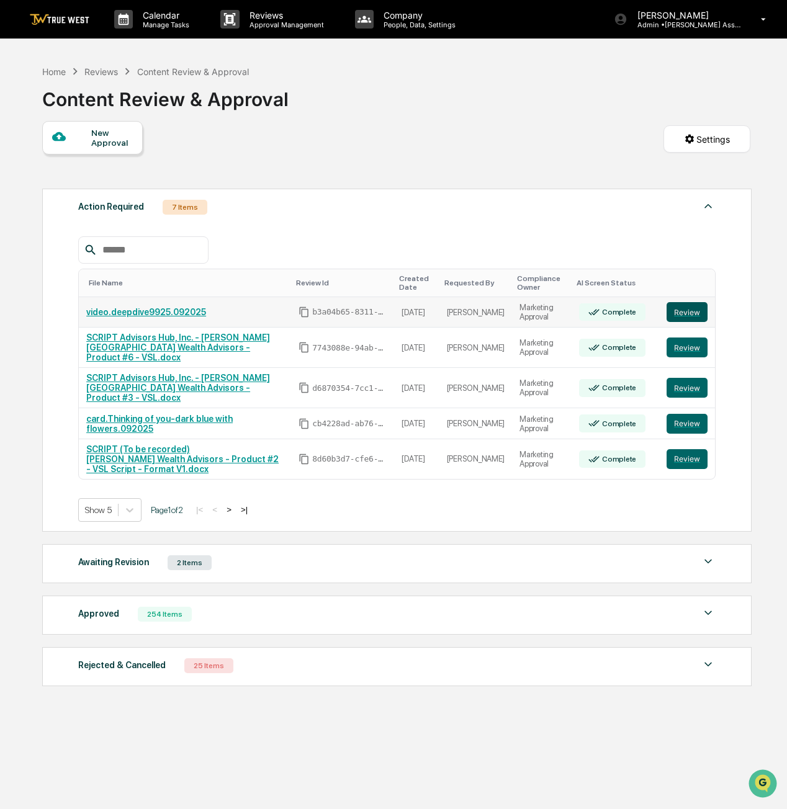
click at [690, 315] on button "Review" at bounding box center [687, 312] width 41 height 20
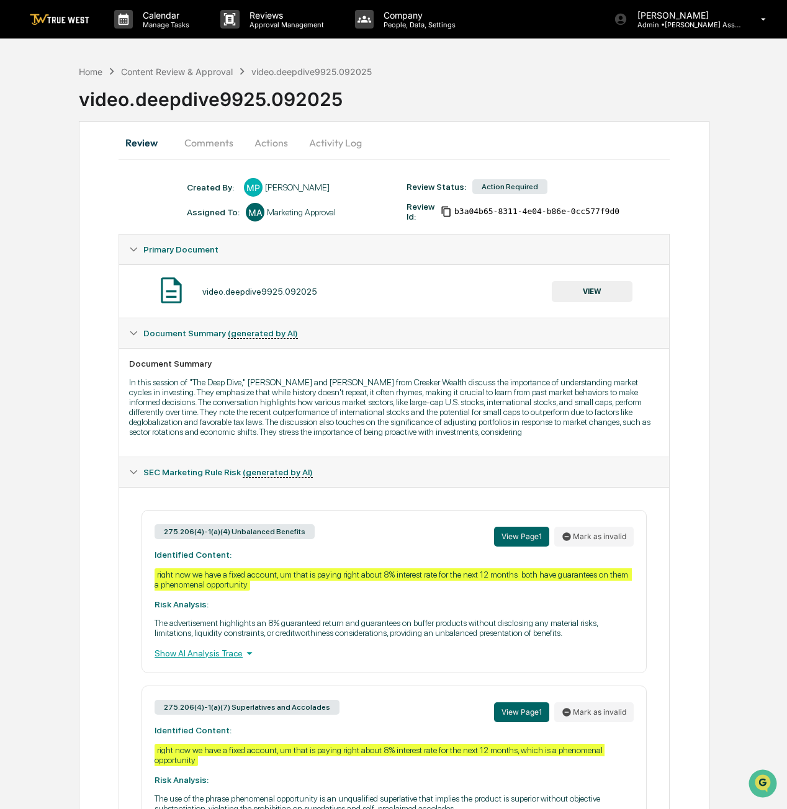
click at [275, 146] on button "Actions" at bounding box center [271, 143] width 56 height 30
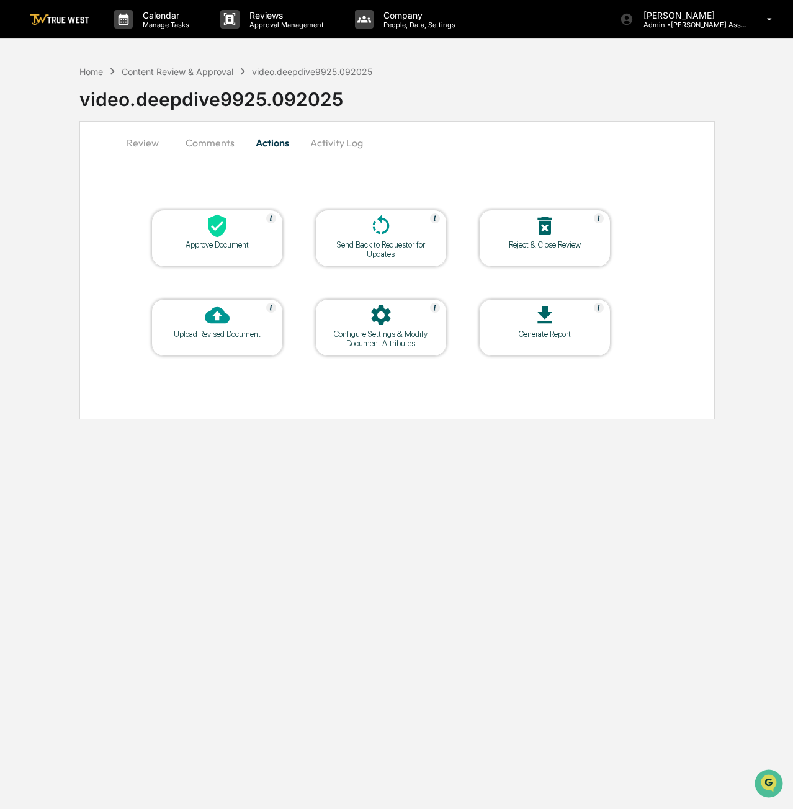
click at [264, 245] on div "Approve Document" at bounding box center [217, 244] width 112 height 9
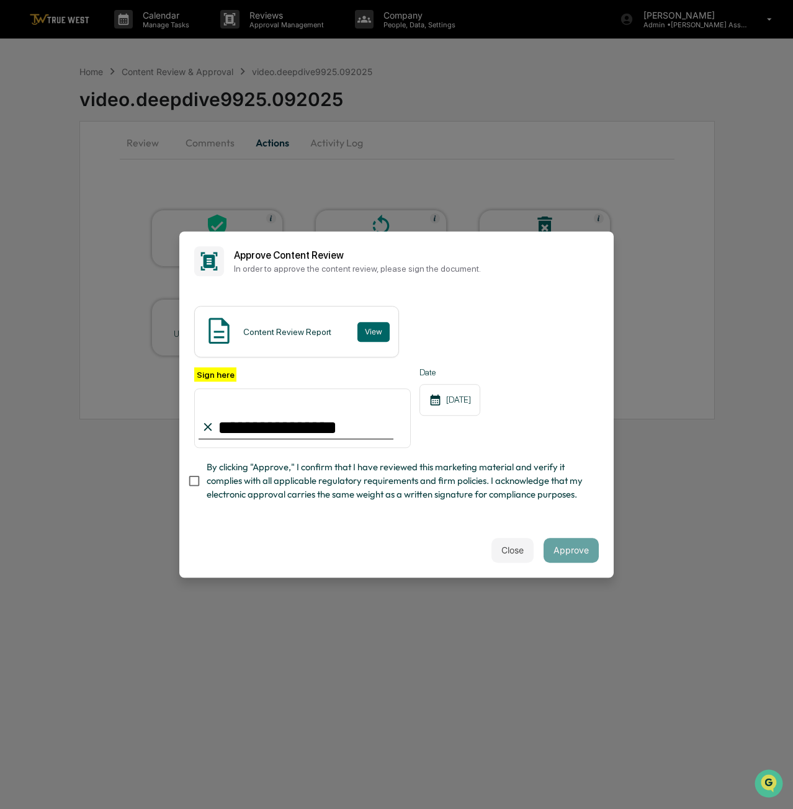
type input "**********"
drag, startPoint x: 235, startPoint y: 551, endPoint x: 216, endPoint y: 512, distance: 43.0
click at [226, 537] on div "Close Approve" at bounding box center [396, 550] width 434 height 55
click at [585, 551] on button "Approve" at bounding box center [571, 550] width 55 height 25
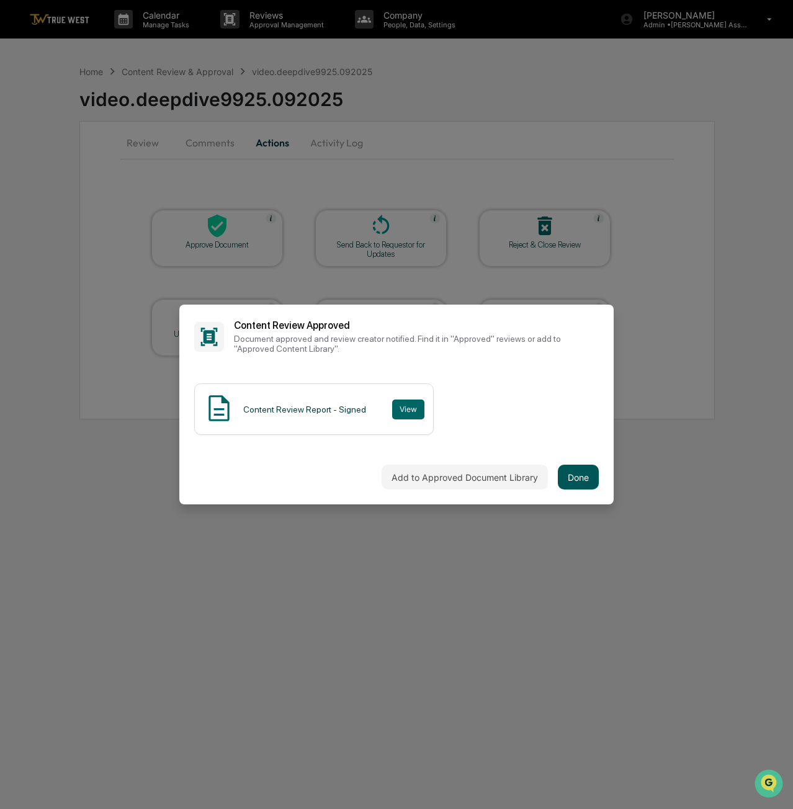
click at [580, 483] on button "Done" at bounding box center [578, 477] width 41 height 25
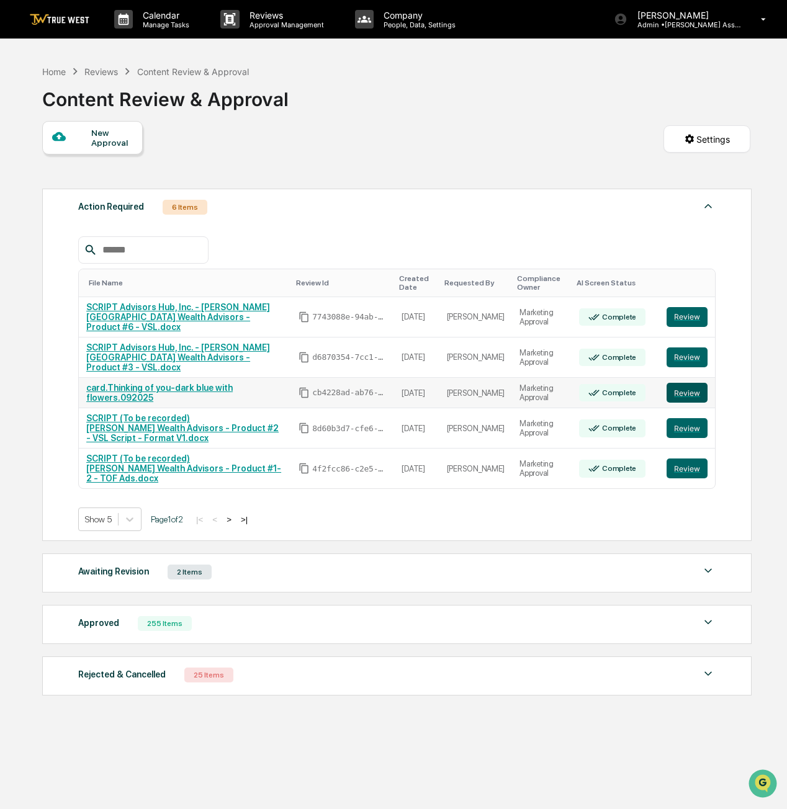
click at [691, 383] on button "Review" at bounding box center [687, 393] width 41 height 20
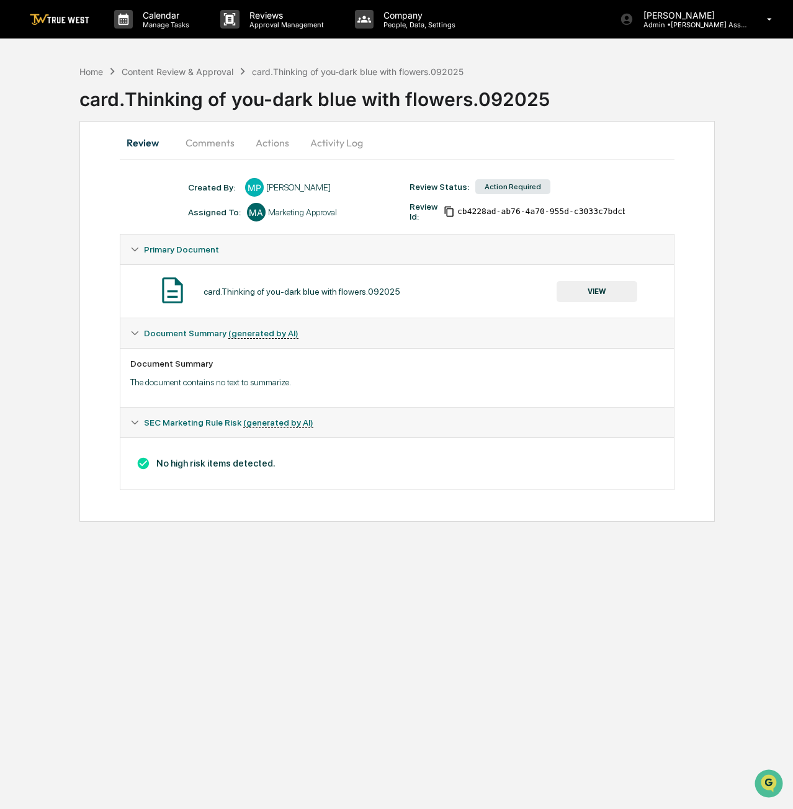
click at [270, 150] on button "Actions" at bounding box center [273, 143] width 56 height 30
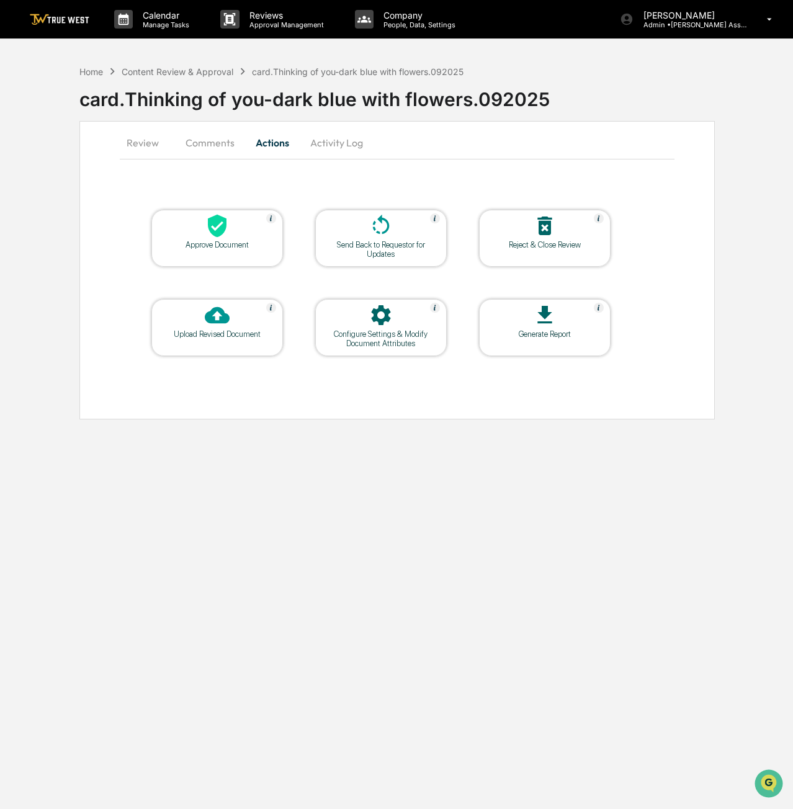
click at [227, 238] on div at bounding box center [217, 227] width 124 height 27
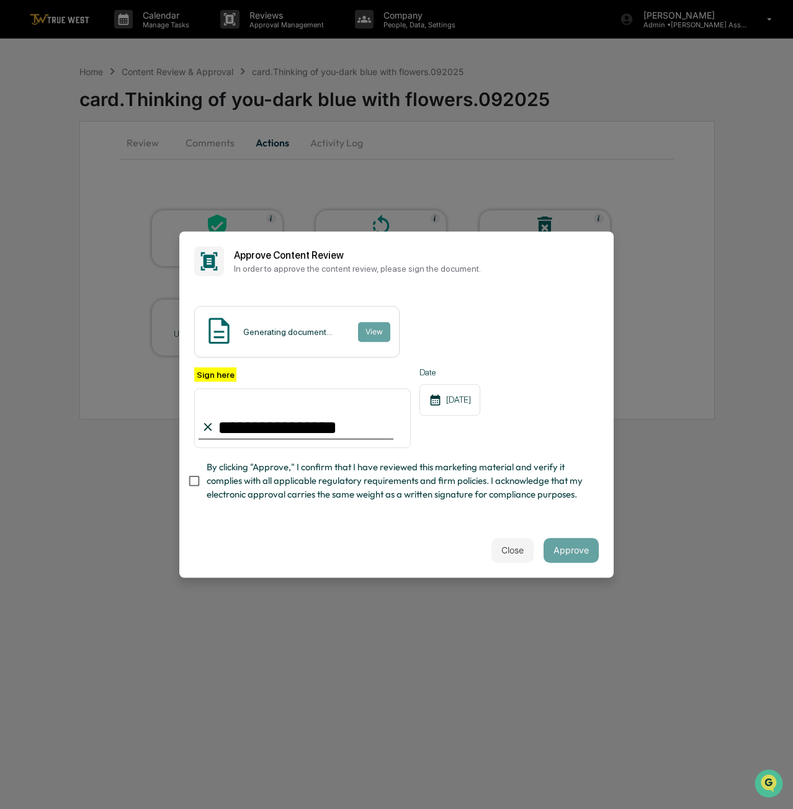
type input "**********"
drag, startPoint x: 291, startPoint y: 553, endPoint x: 286, endPoint y: 544, distance: 10.6
click at [289, 549] on div "Close Approve" at bounding box center [396, 550] width 434 height 55
click at [592, 558] on button "Approve" at bounding box center [571, 550] width 55 height 25
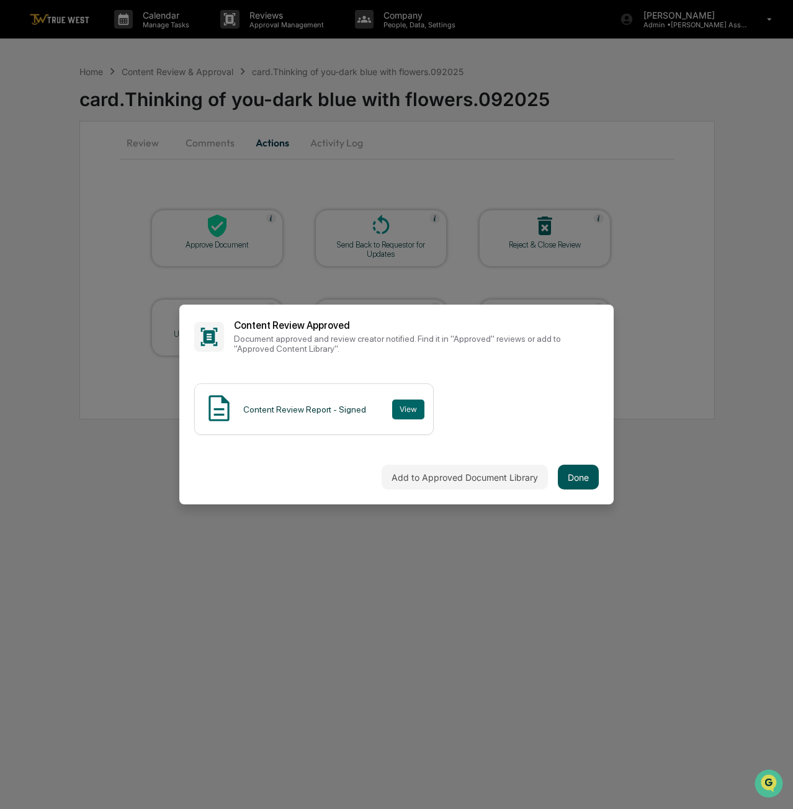
click at [577, 487] on button "Done" at bounding box center [578, 477] width 41 height 25
